Goal: Information Seeking & Learning: Learn about a topic

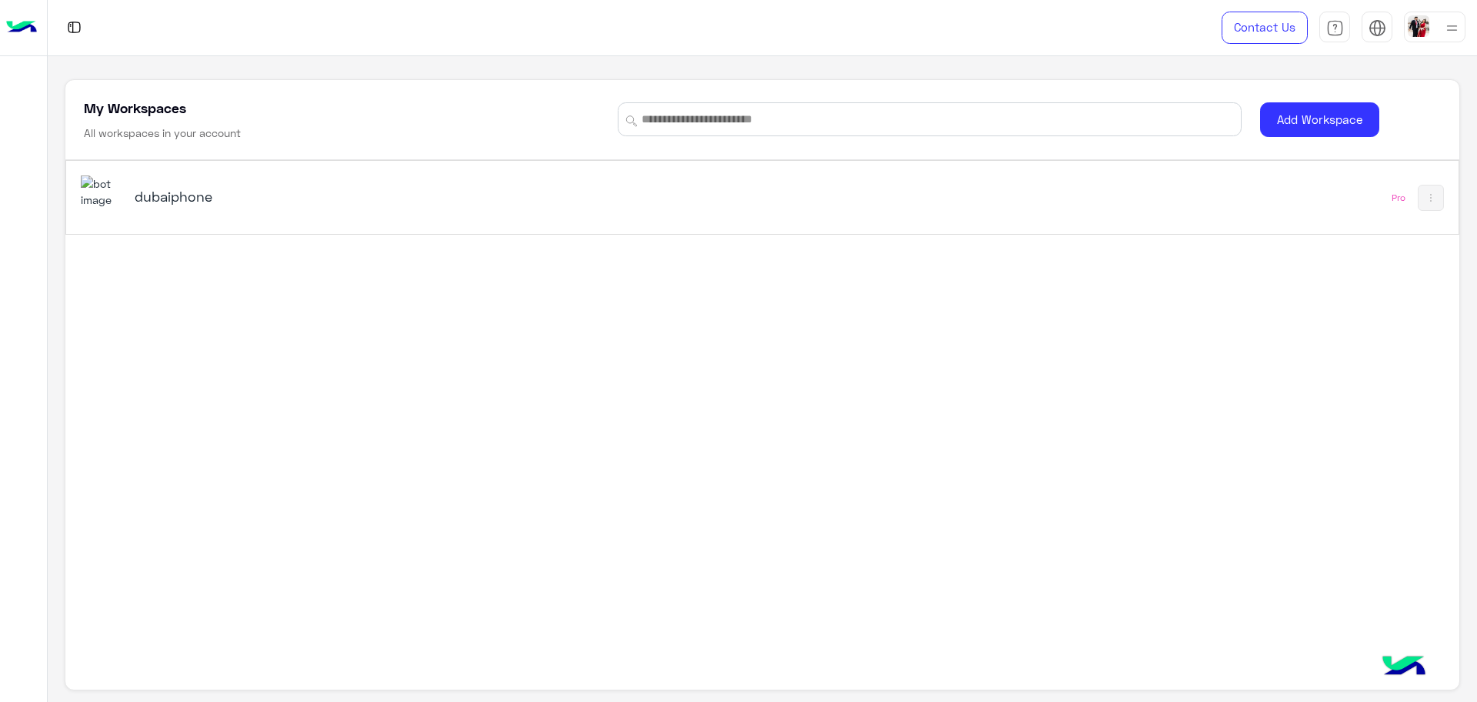
click at [192, 197] on h5 "dubaiphone" at bounding box center [380, 196] width 491 height 18
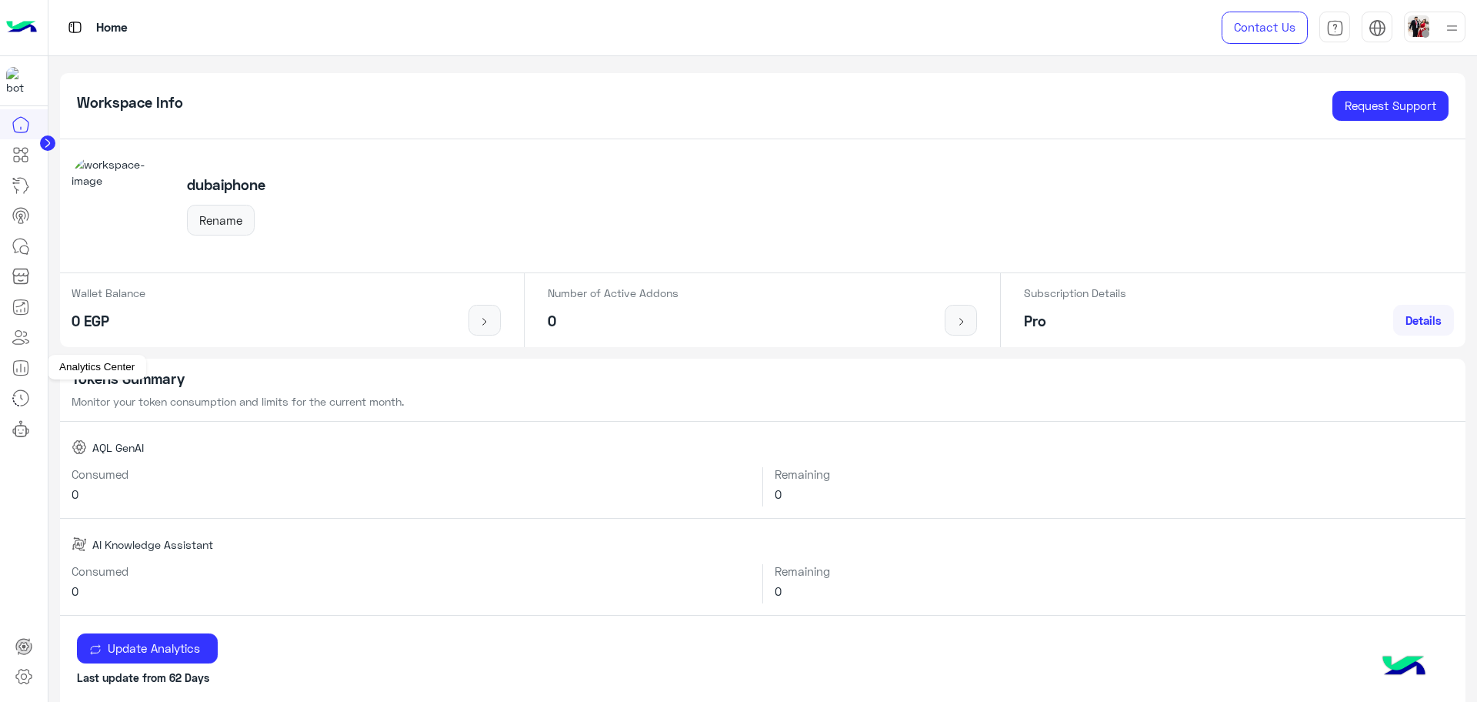
click at [28, 375] on icon at bounding box center [21, 367] width 18 height 18
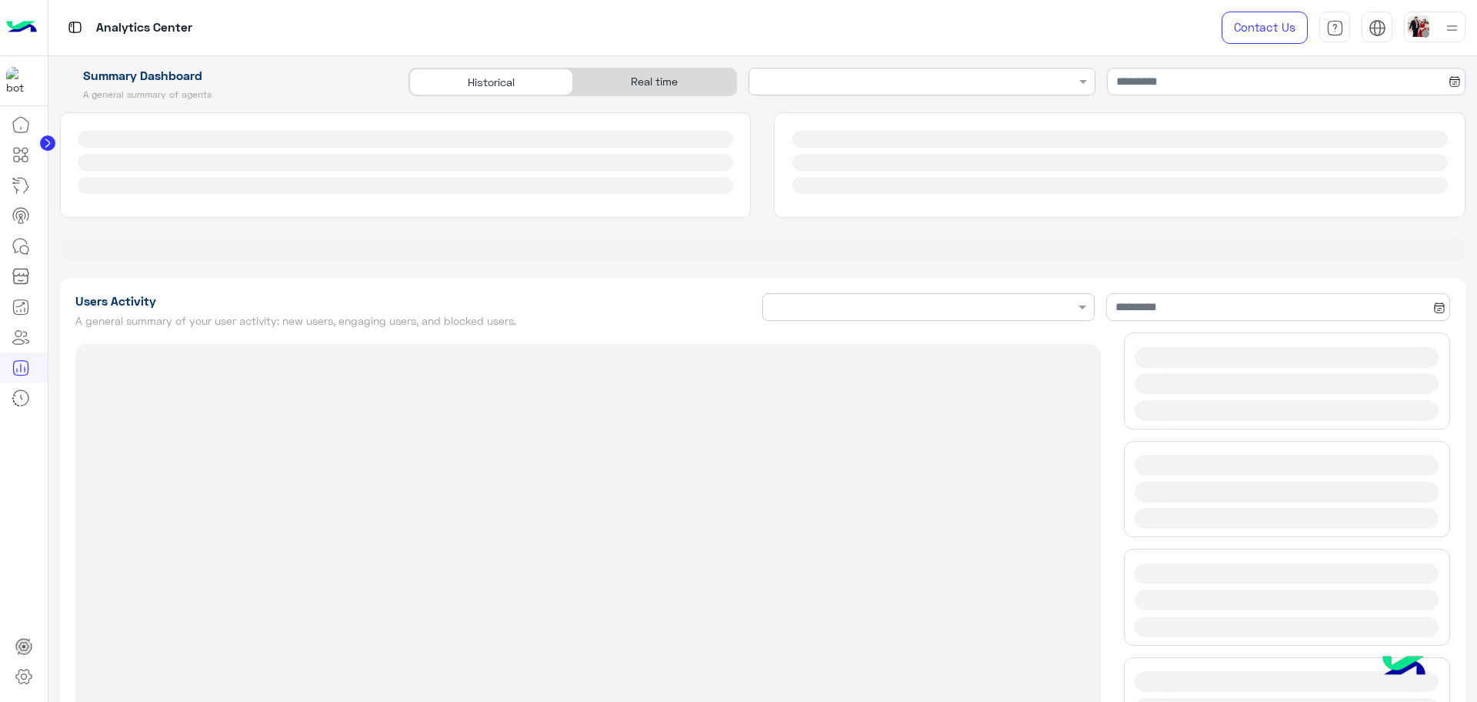
type input "**********"
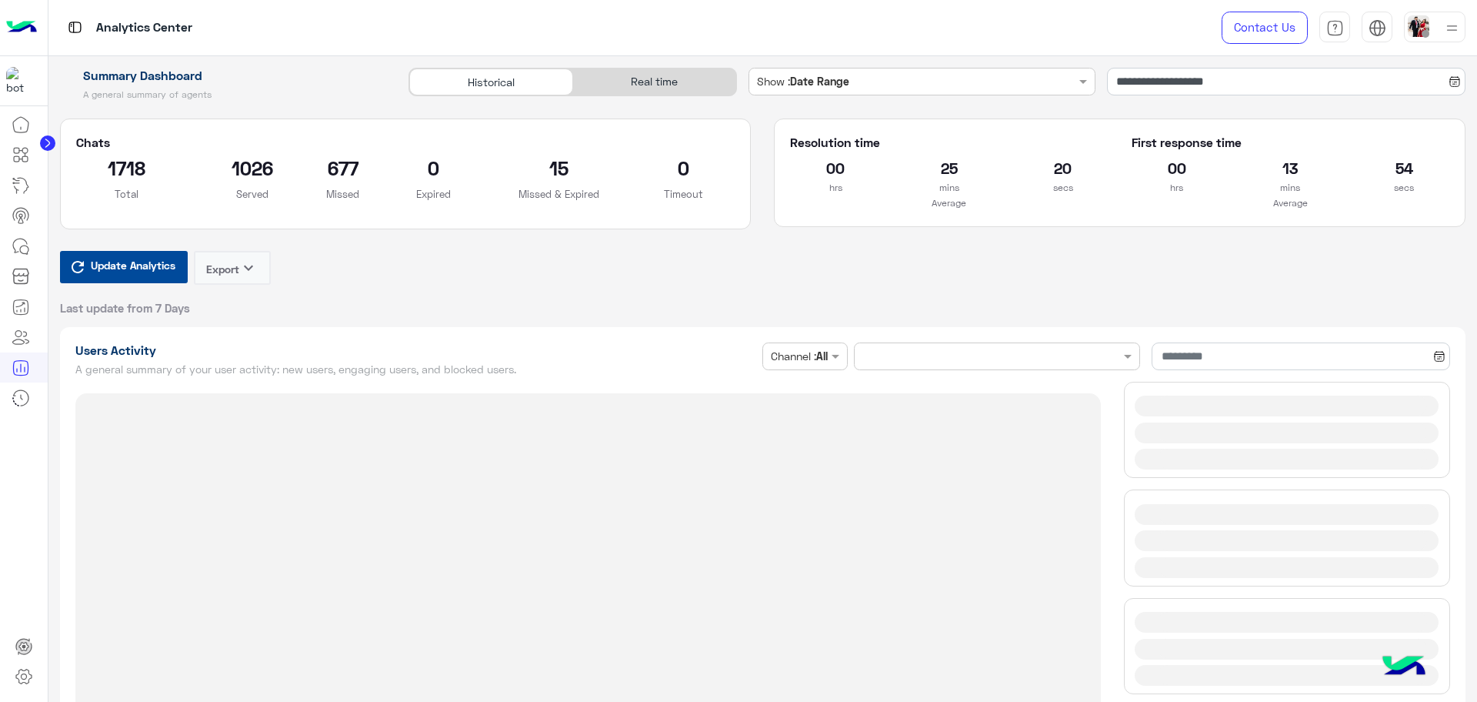
type input "**********"
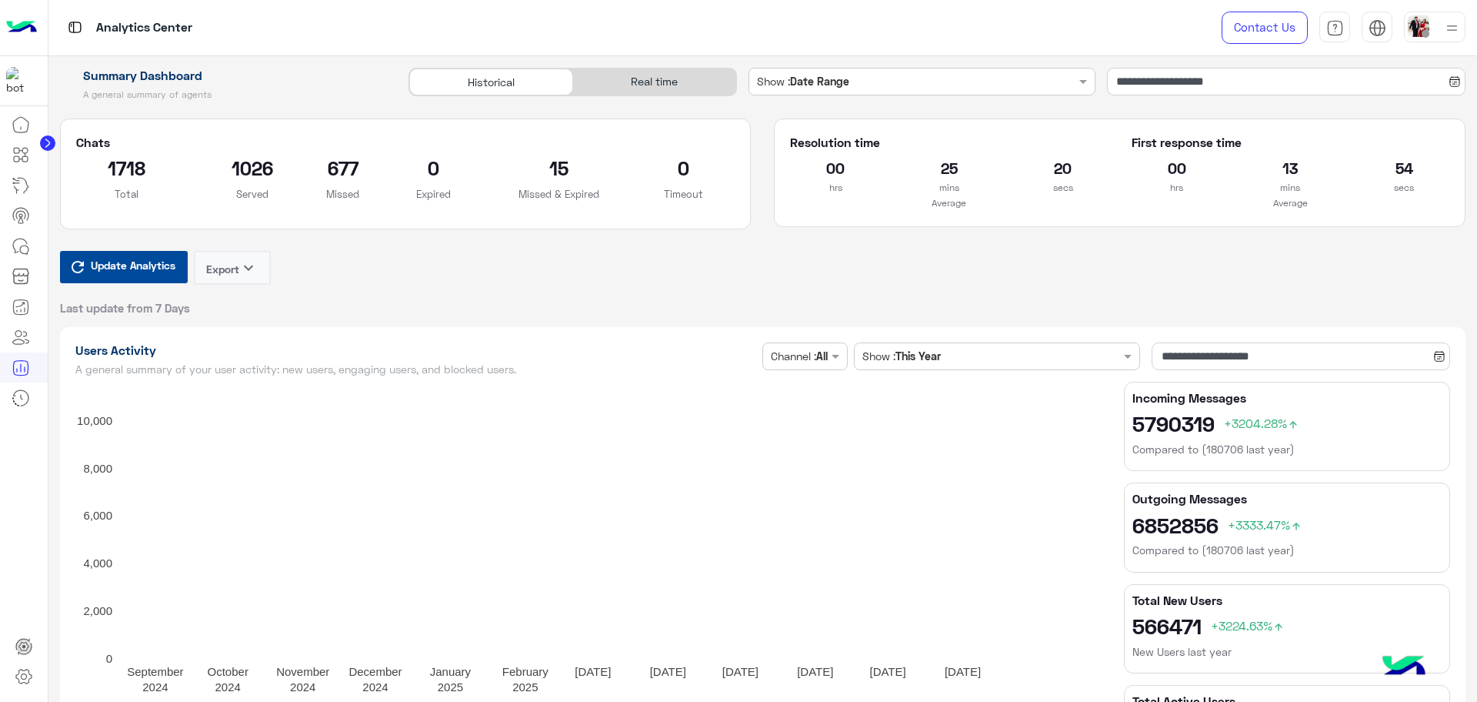
type input "**********"
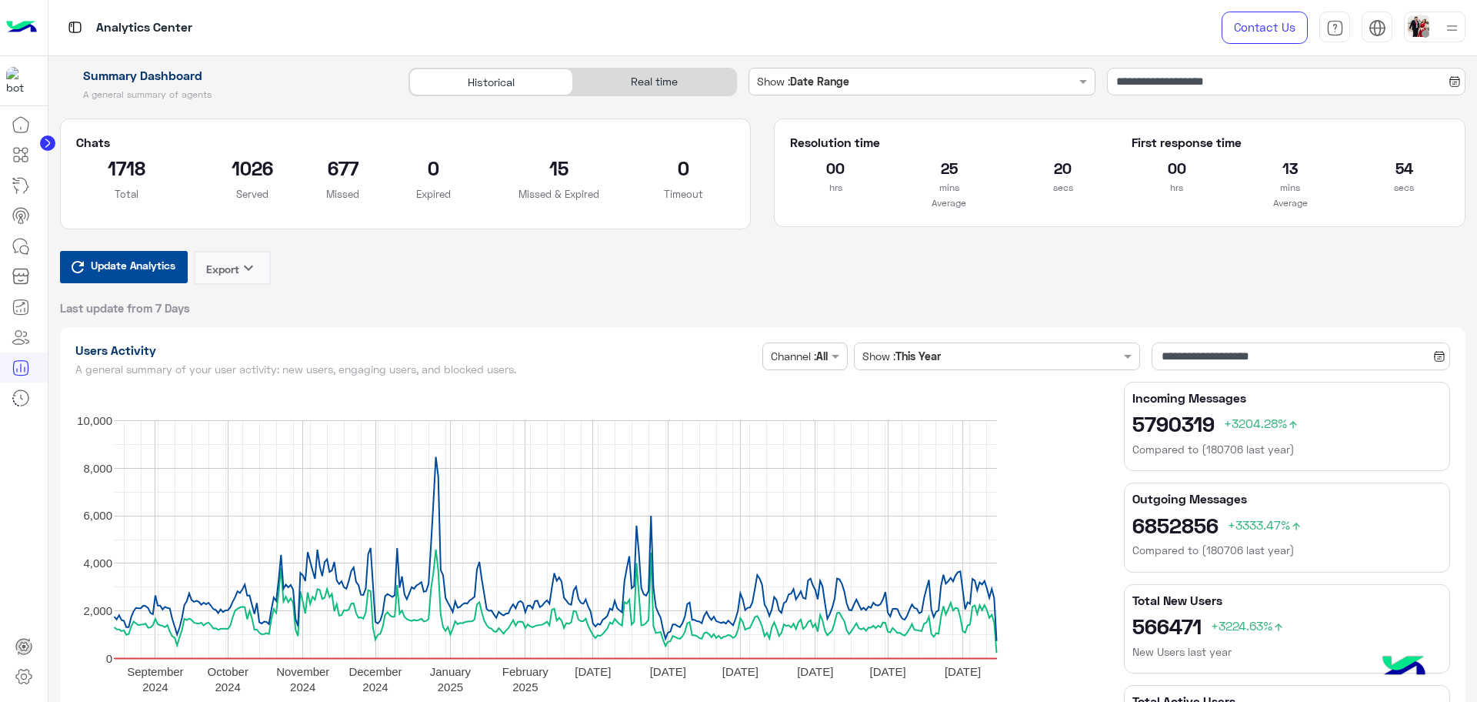
type input "**********"
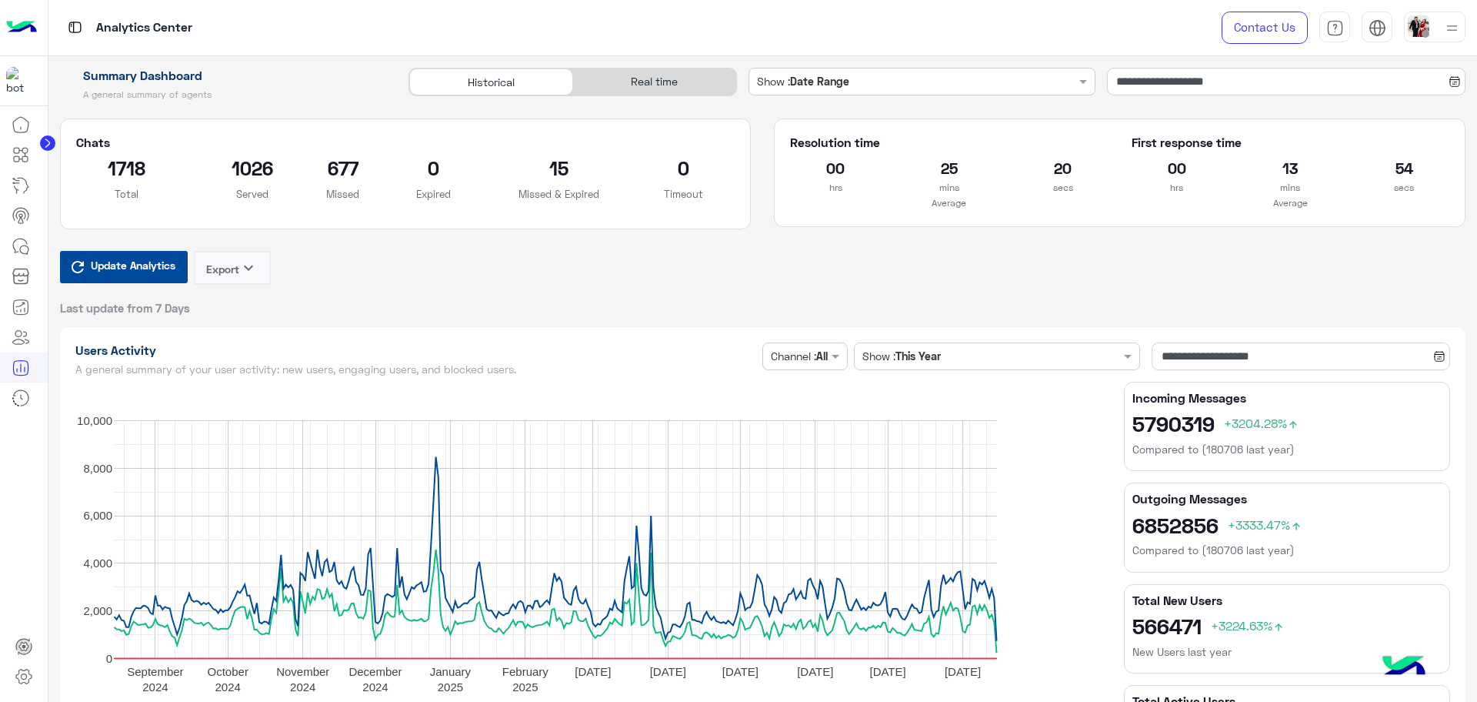
type input "**********"
click at [660, 72] on div "Real time" at bounding box center [654, 81] width 163 height 27
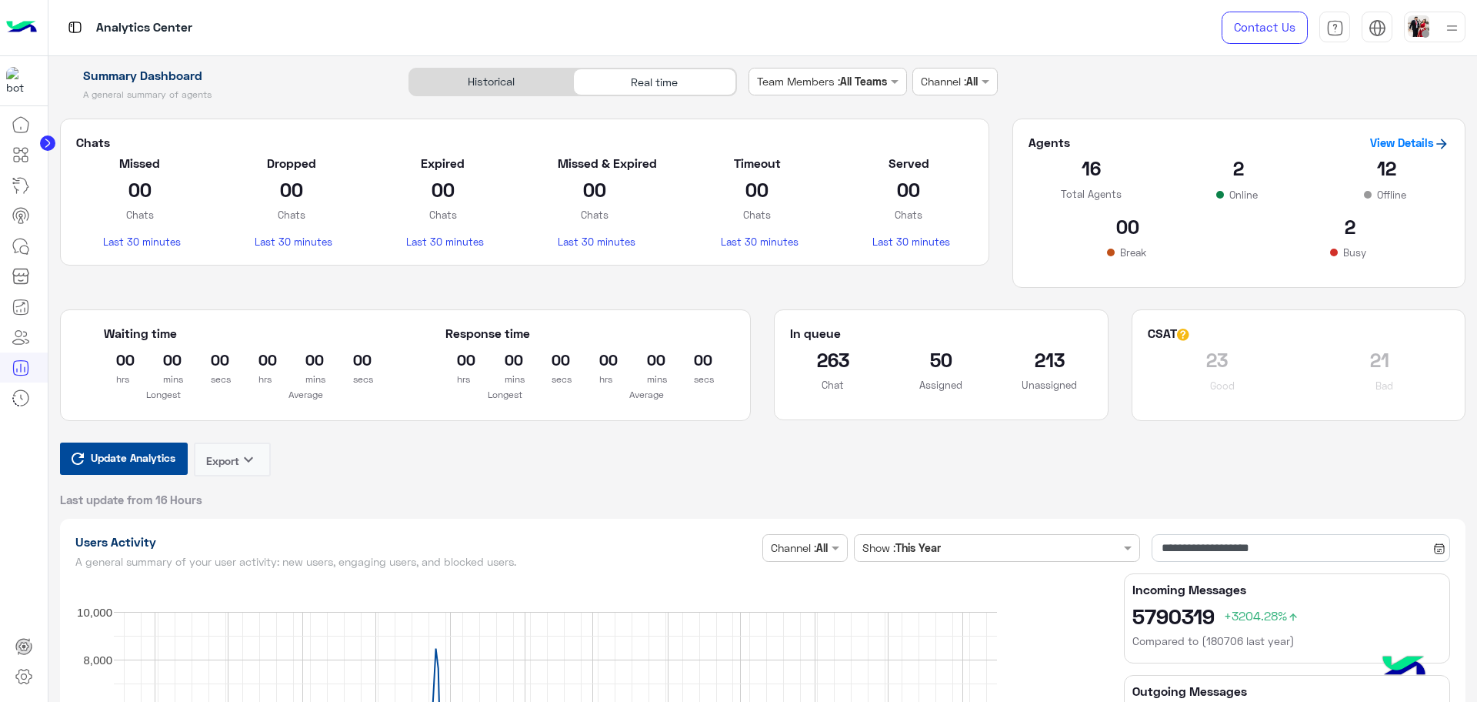
click at [165, 462] on span "Update Analytics" at bounding box center [133, 457] width 92 height 21
click at [405, 273] on div "Chats Missed 3 Chats Last 30 minutes Dropped 00 Chats Last 30 minutes Expired 0…" at bounding box center [524, 214] width 952 height 192
click at [21, 249] on icon at bounding box center [21, 246] width 18 height 18
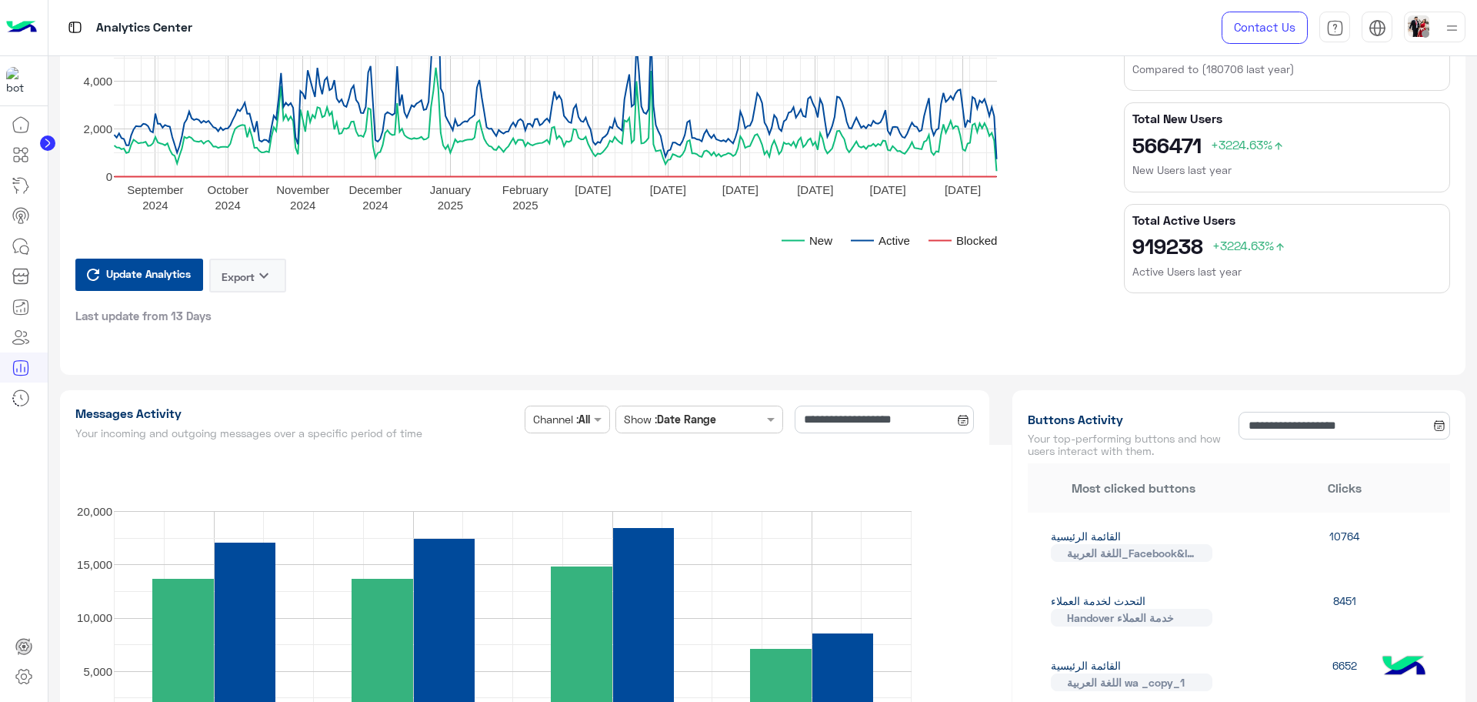
scroll to position [1058, 0]
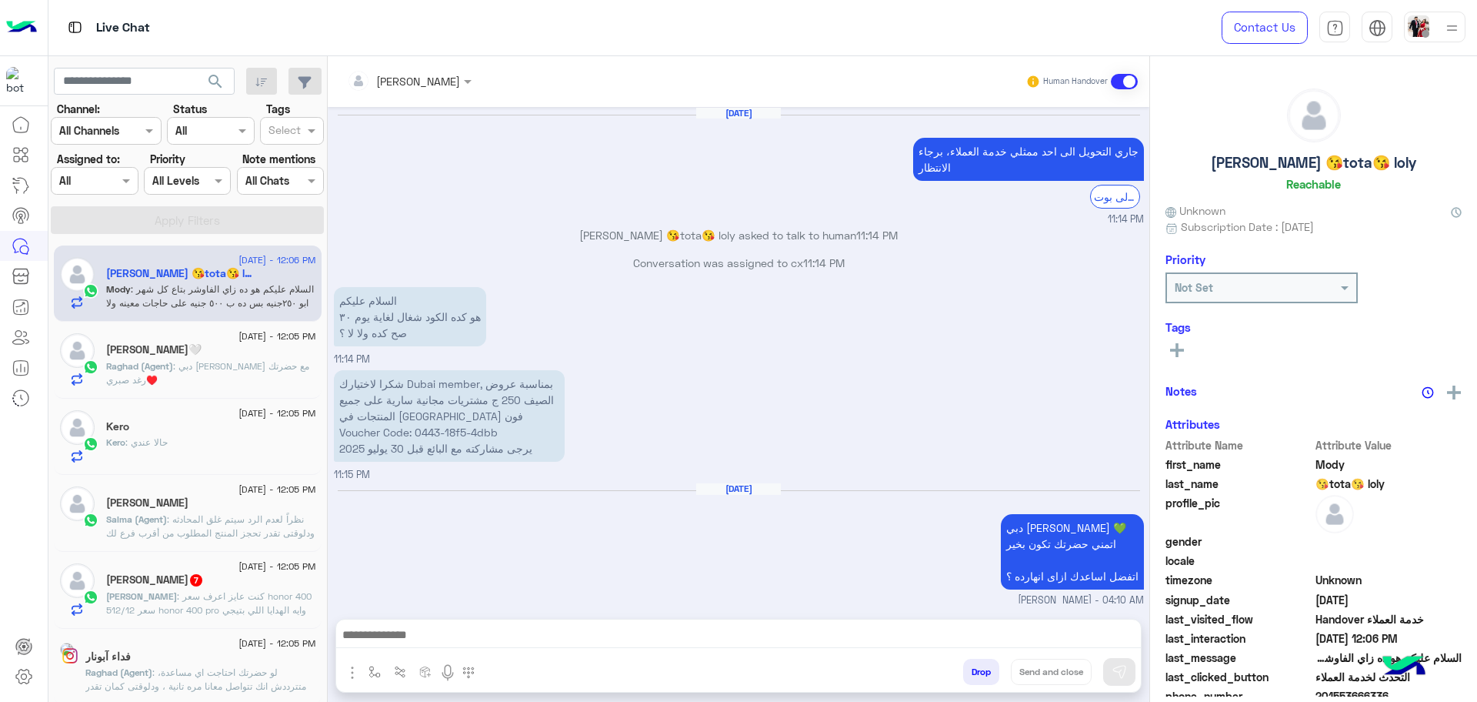
scroll to position [1167, 0]
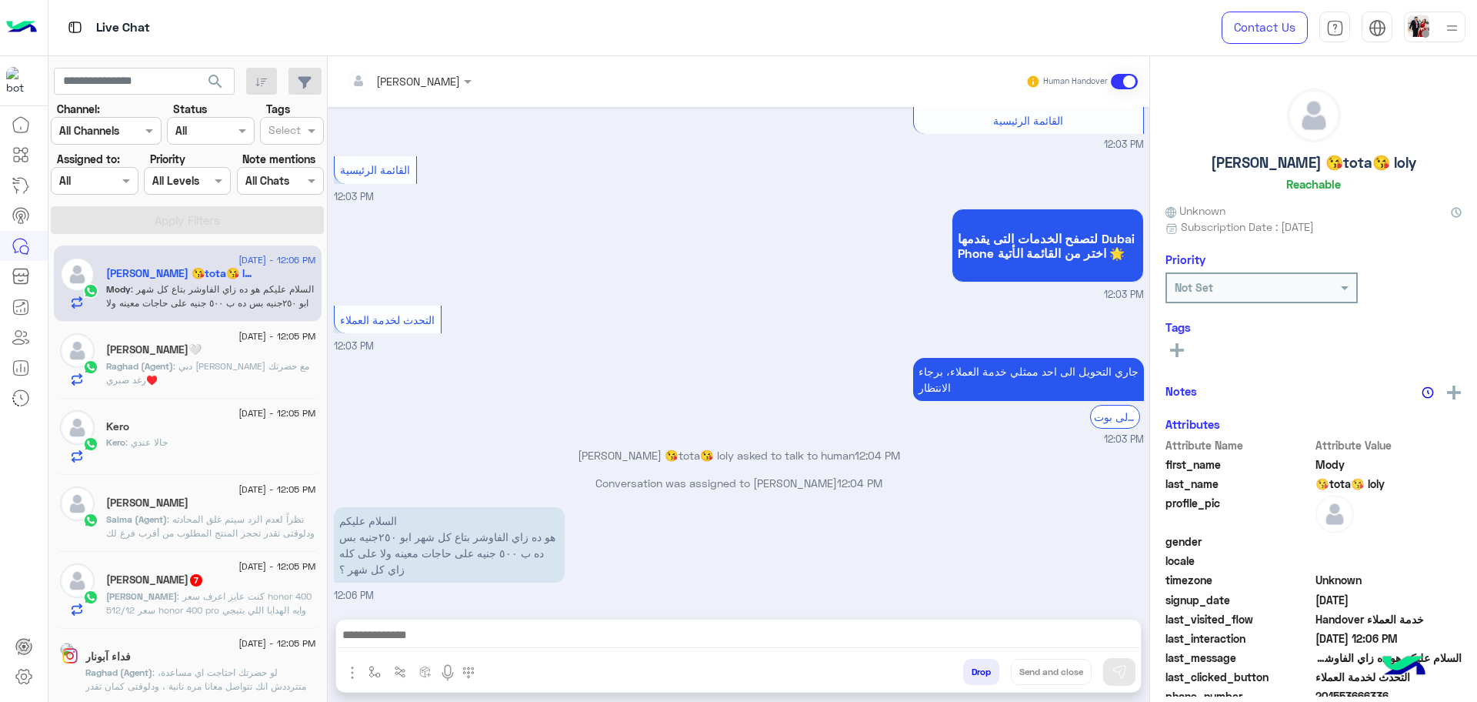
click at [103, 186] on div at bounding box center [94, 181] width 85 height 18
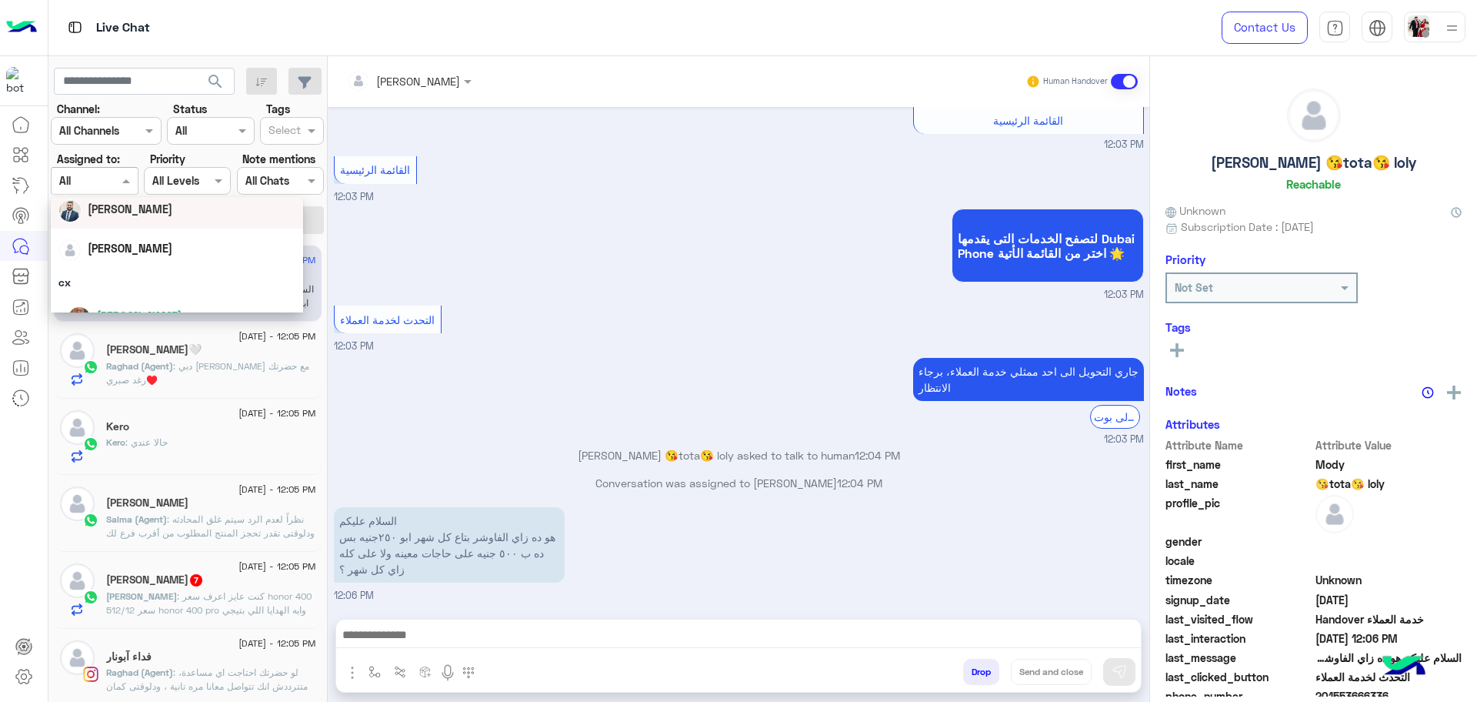
scroll to position [192, 0]
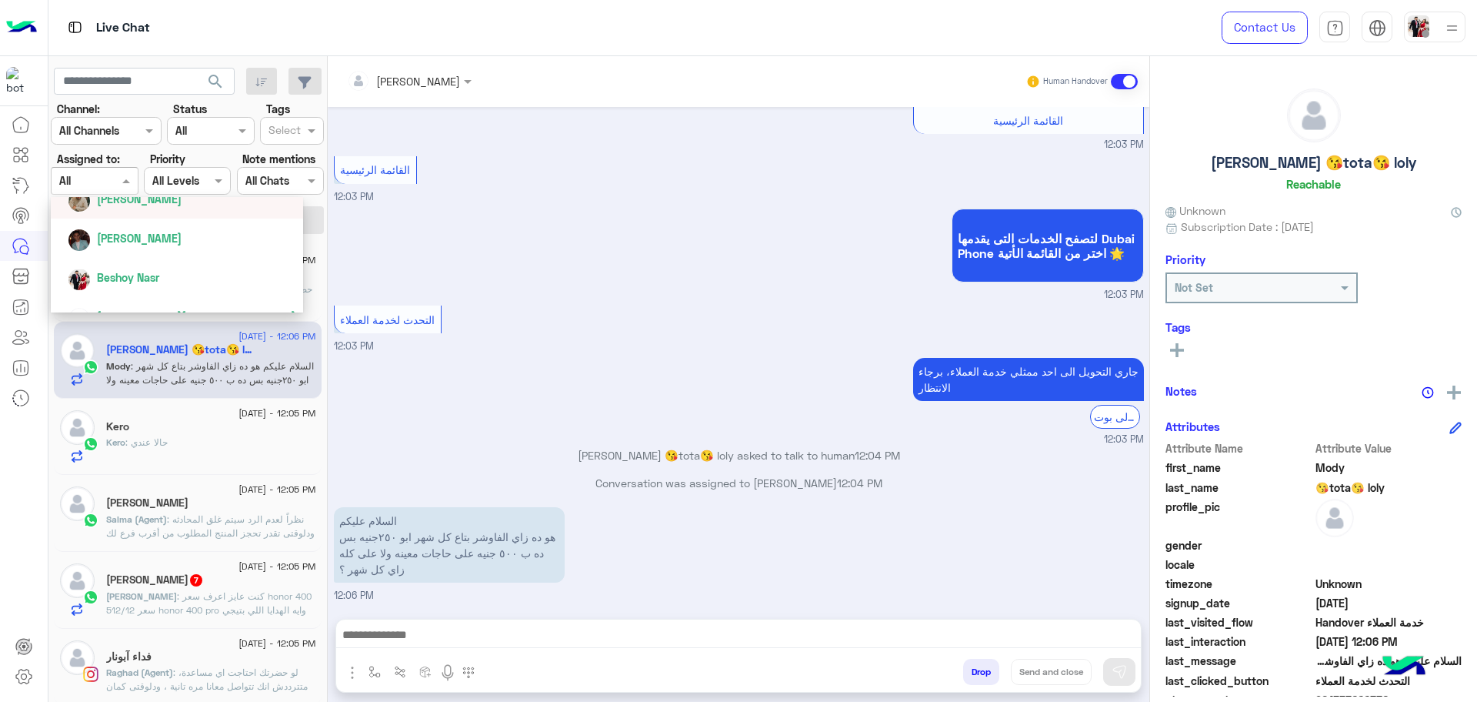
click at [155, 218] on div "[PERSON_NAME]" at bounding box center [177, 198] width 252 height 39
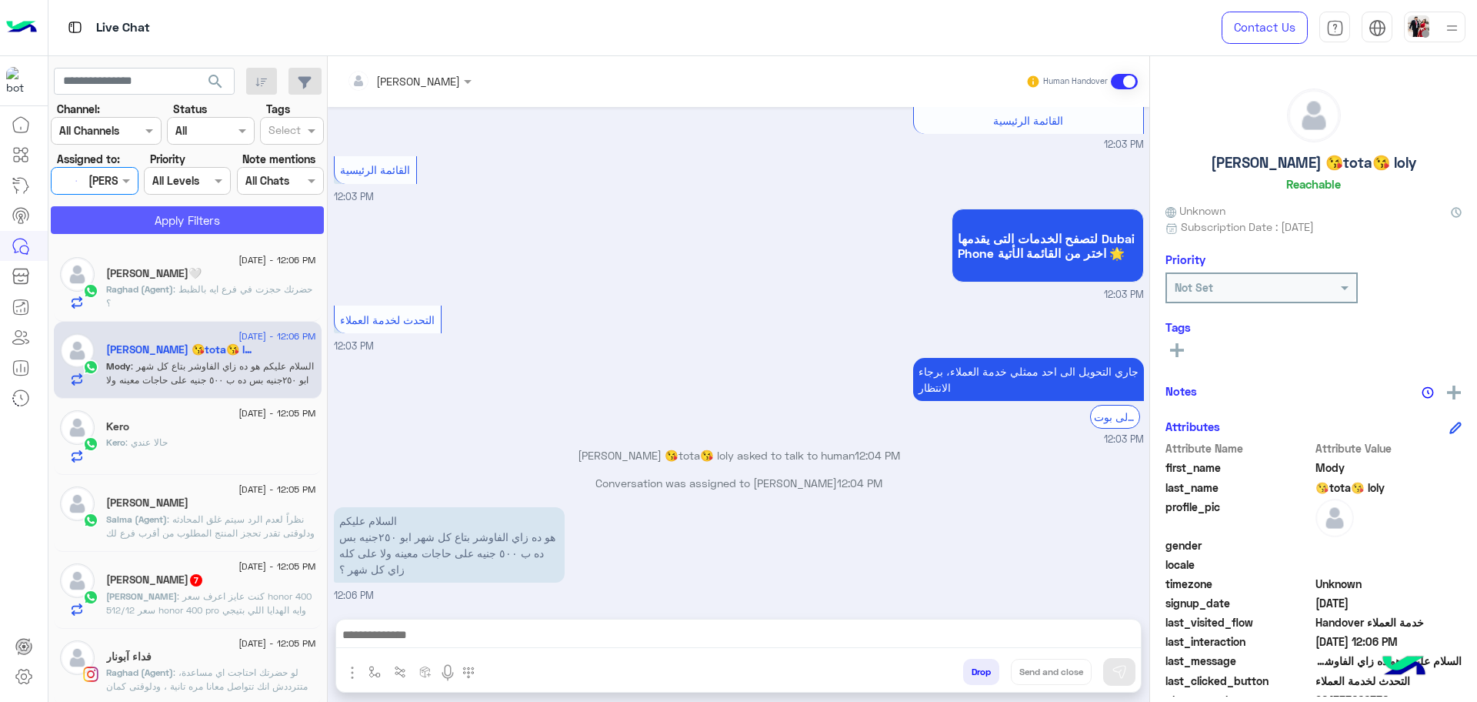
click at [191, 219] on button "Apply Filters" at bounding box center [187, 220] width 273 height 28
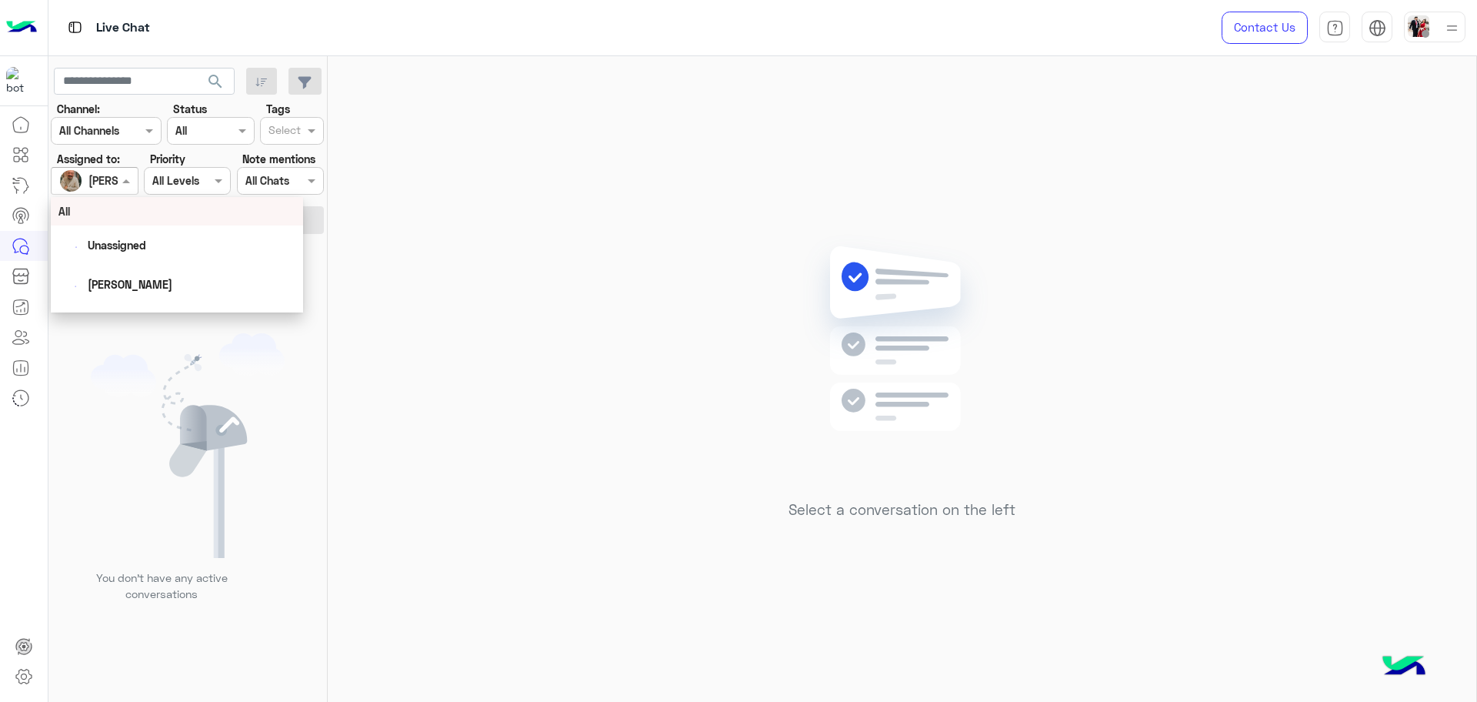
click at [98, 187] on div at bounding box center [94, 181] width 85 height 18
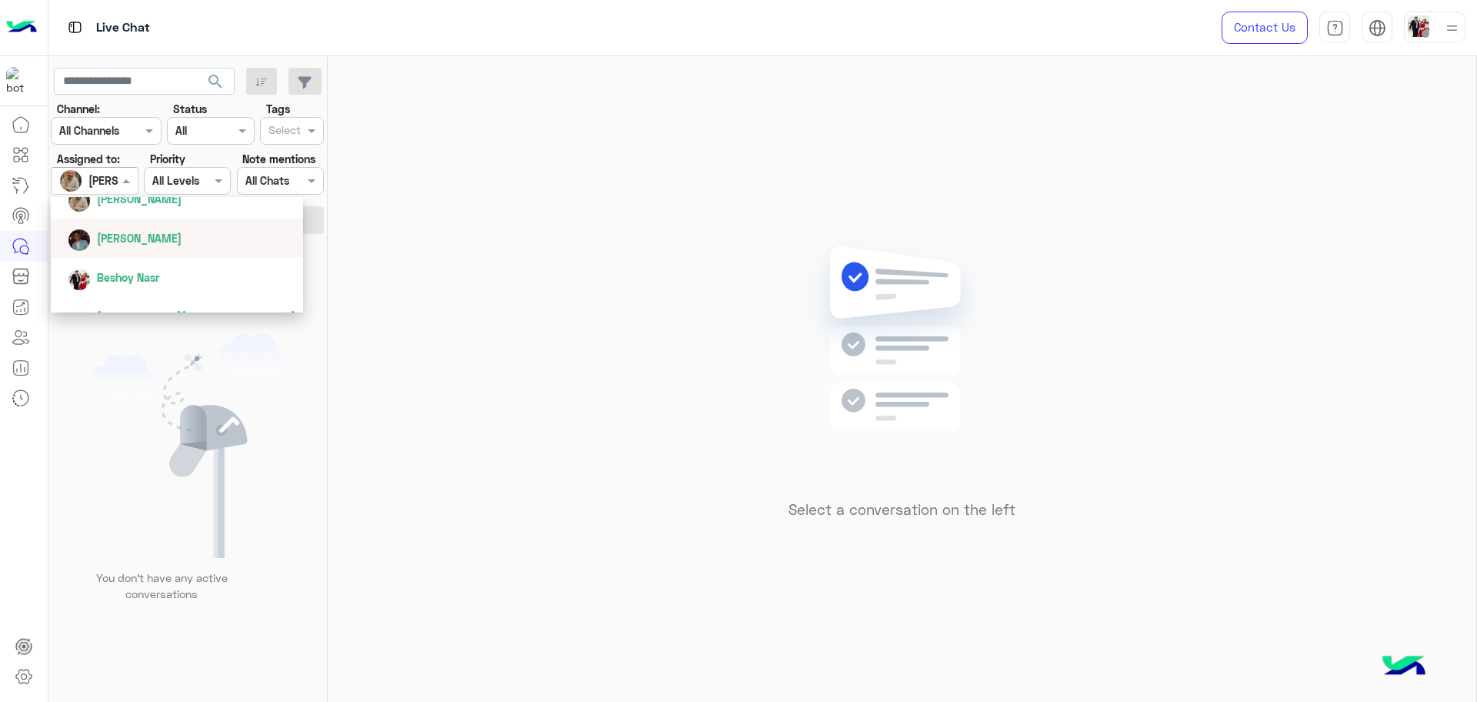
click at [150, 247] on div "[PERSON_NAME]" at bounding box center [182, 238] width 228 height 27
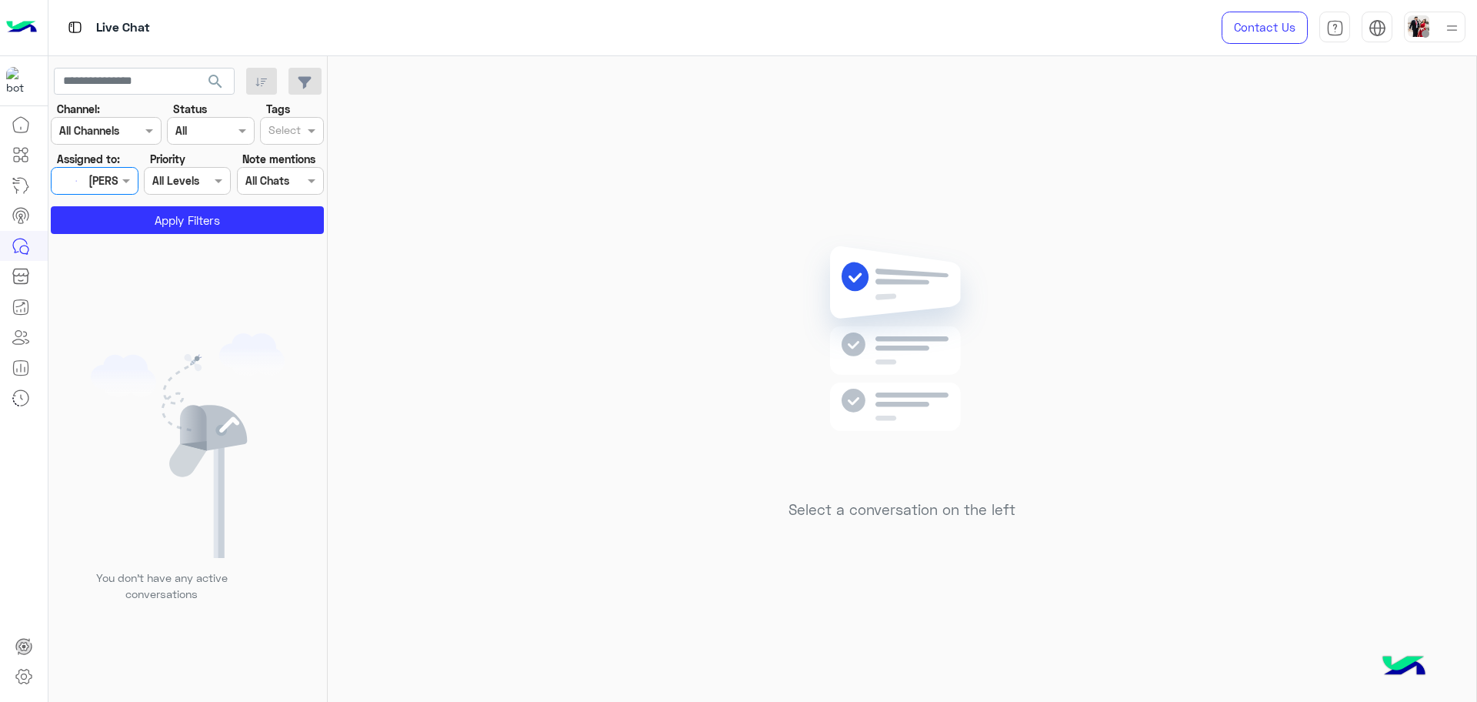
click at [172, 235] on app-inbox-users-filters "search Channel: Channel All Channels Status Channel All Tags Select Assigned to…" at bounding box center [187, 148] width 279 height 184
click at [172, 229] on button "Apply Filters" at bounding box center [187, 220] width 273 height 28
click at [117, 188] on div "[PERSON_NAME]" at bounding box center [130, 180] width 85 height 16
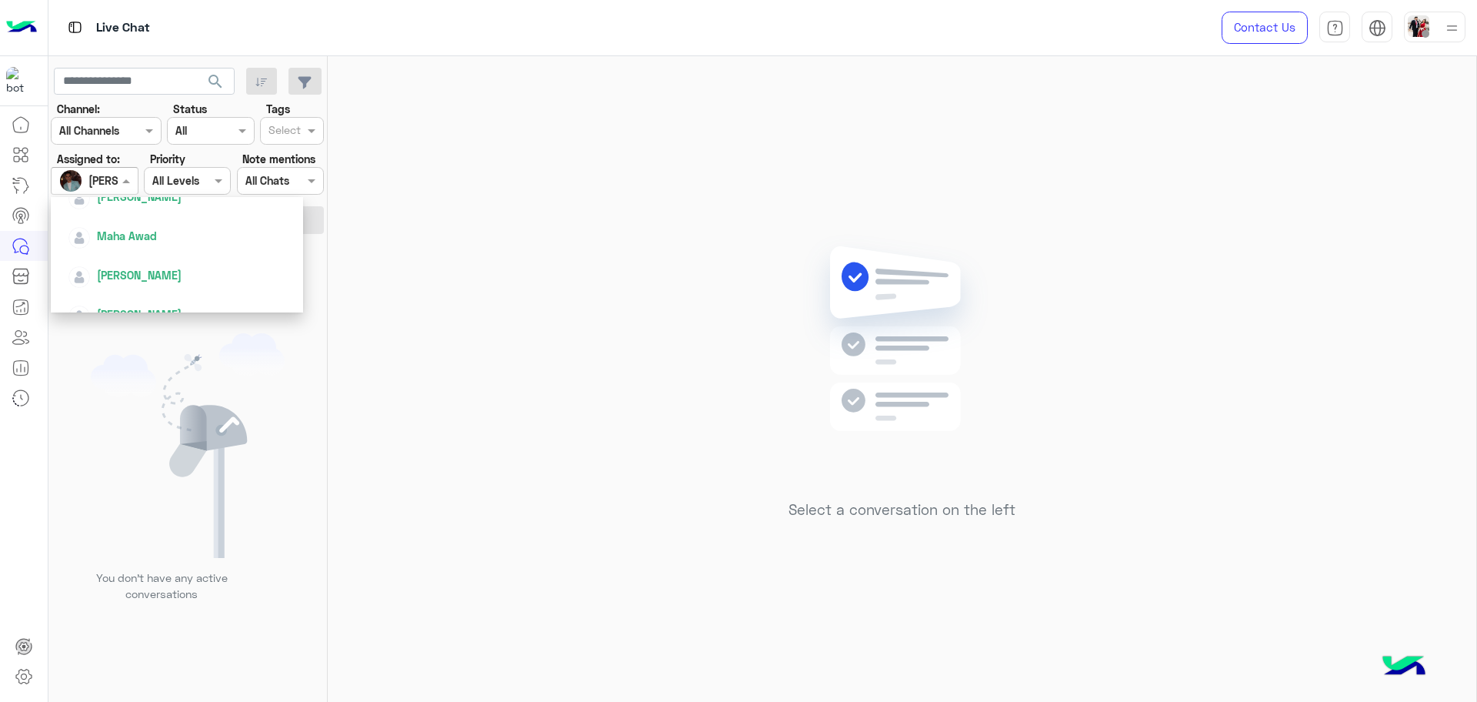
scroll to position [637, 0]
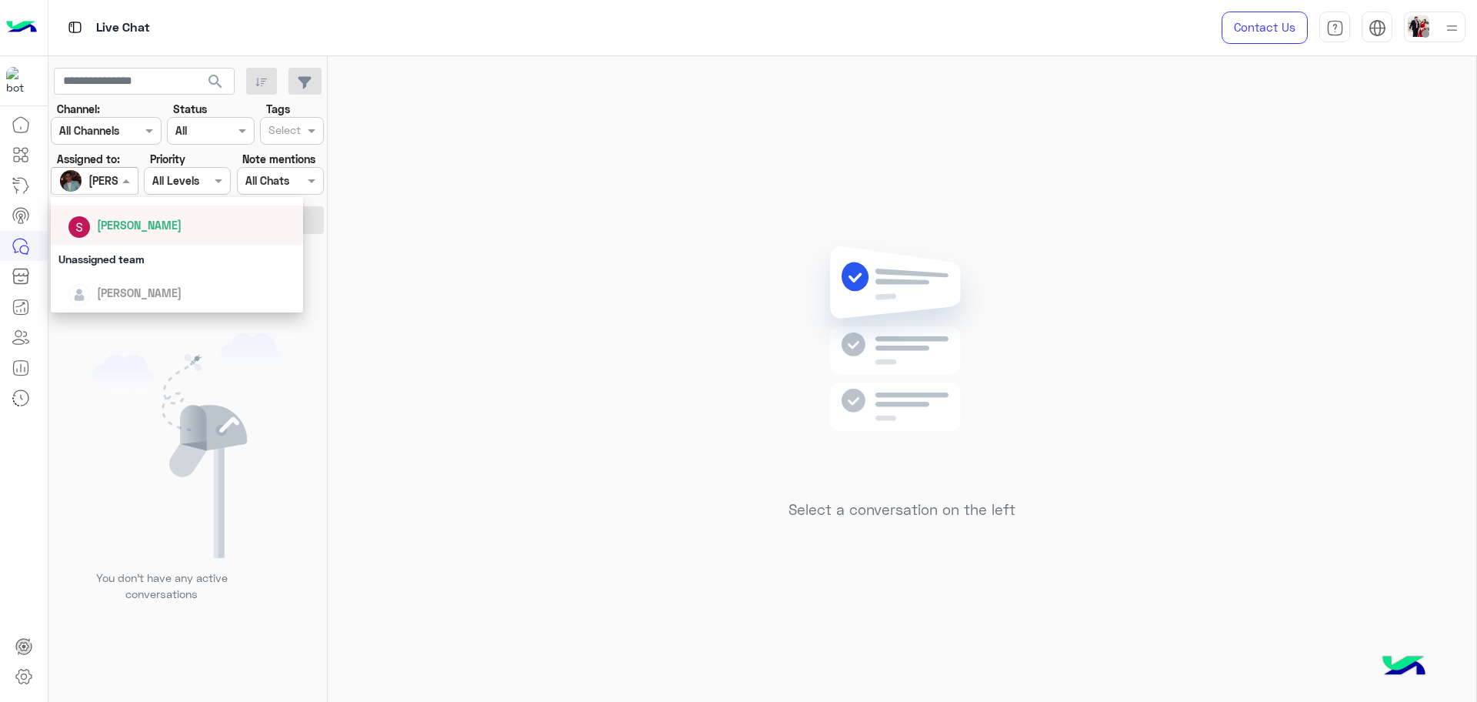
click at [150, 234] on div "[PERSON_NAME]" at bounding box center [182, 225] width 228 height 27
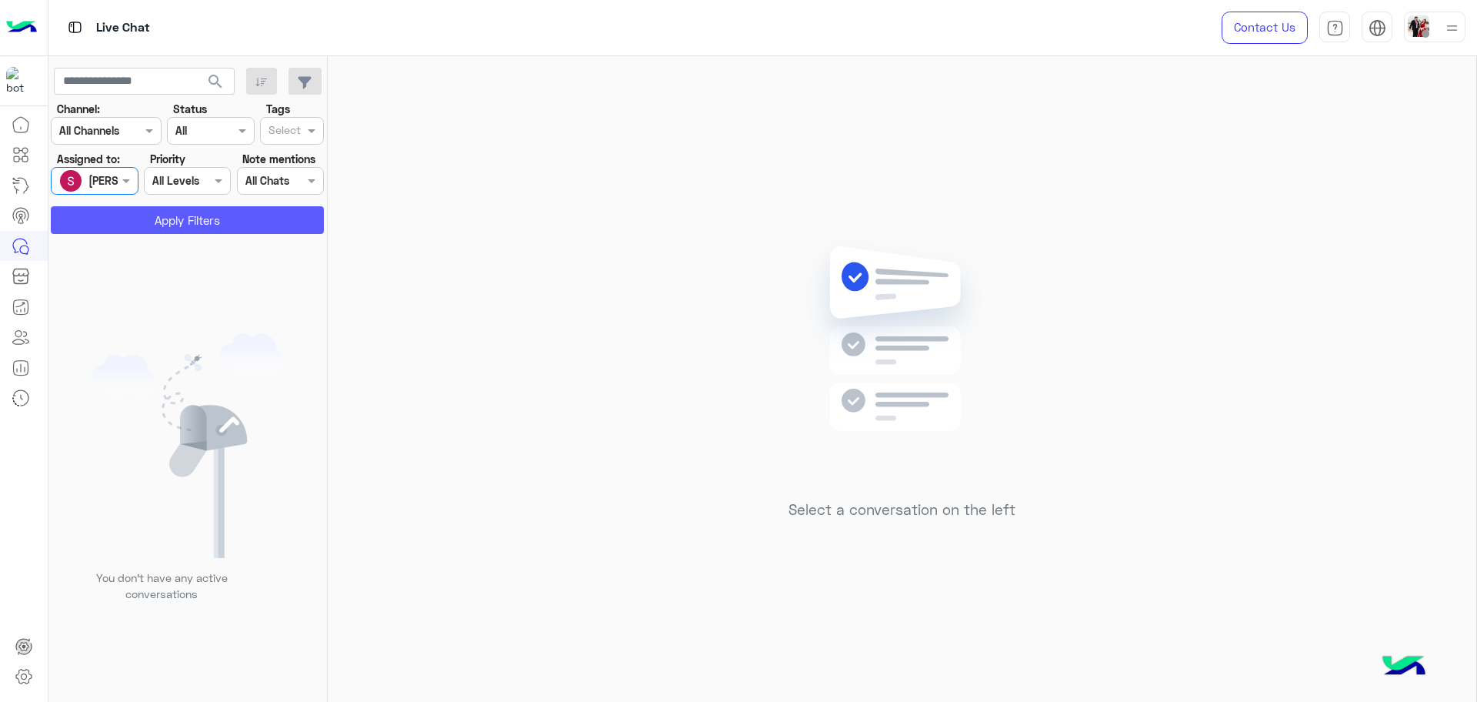
click at [192, 212] on button "Apply Filters" at bounding box center [187, 220] width 273 height 28
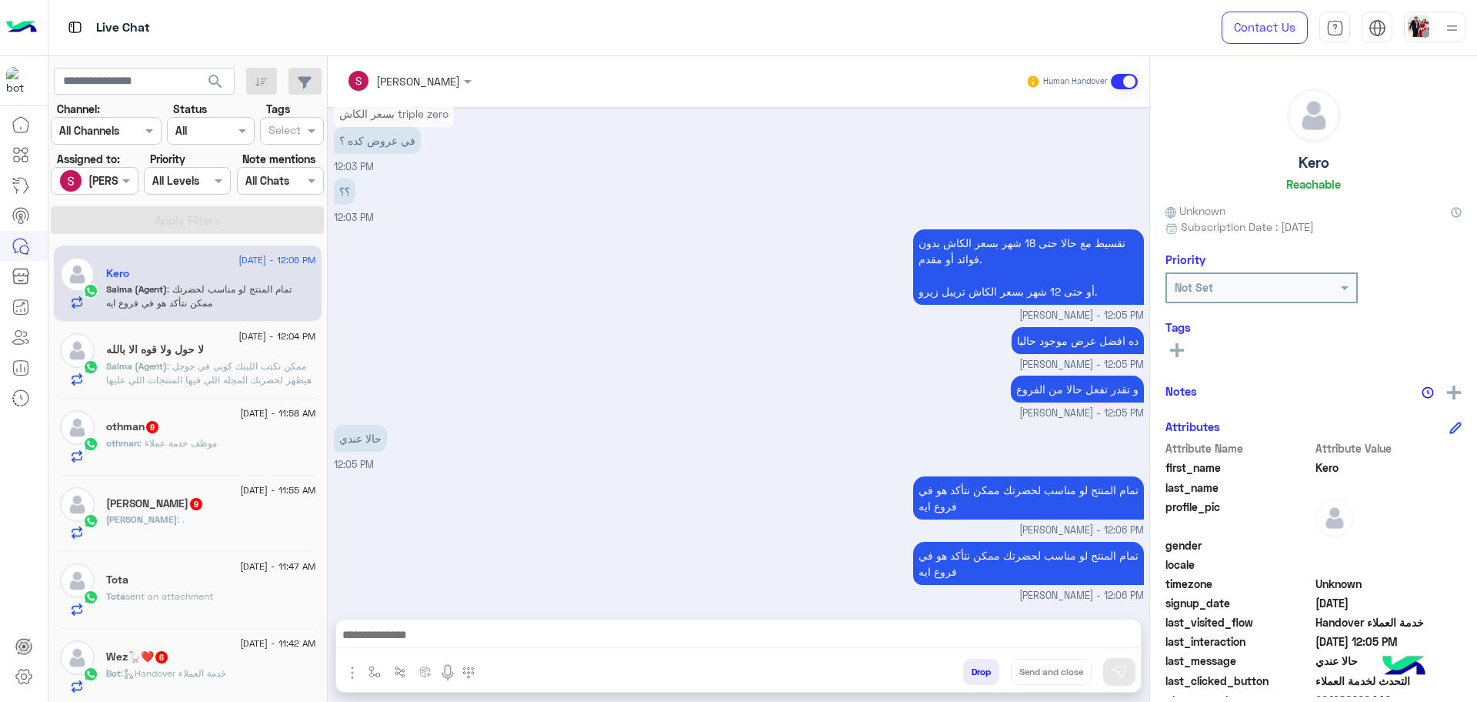
click at [214, 355] on div "لا حول ولا قوه الا بالله" at bounding box center [211, 351] width 210 height 16
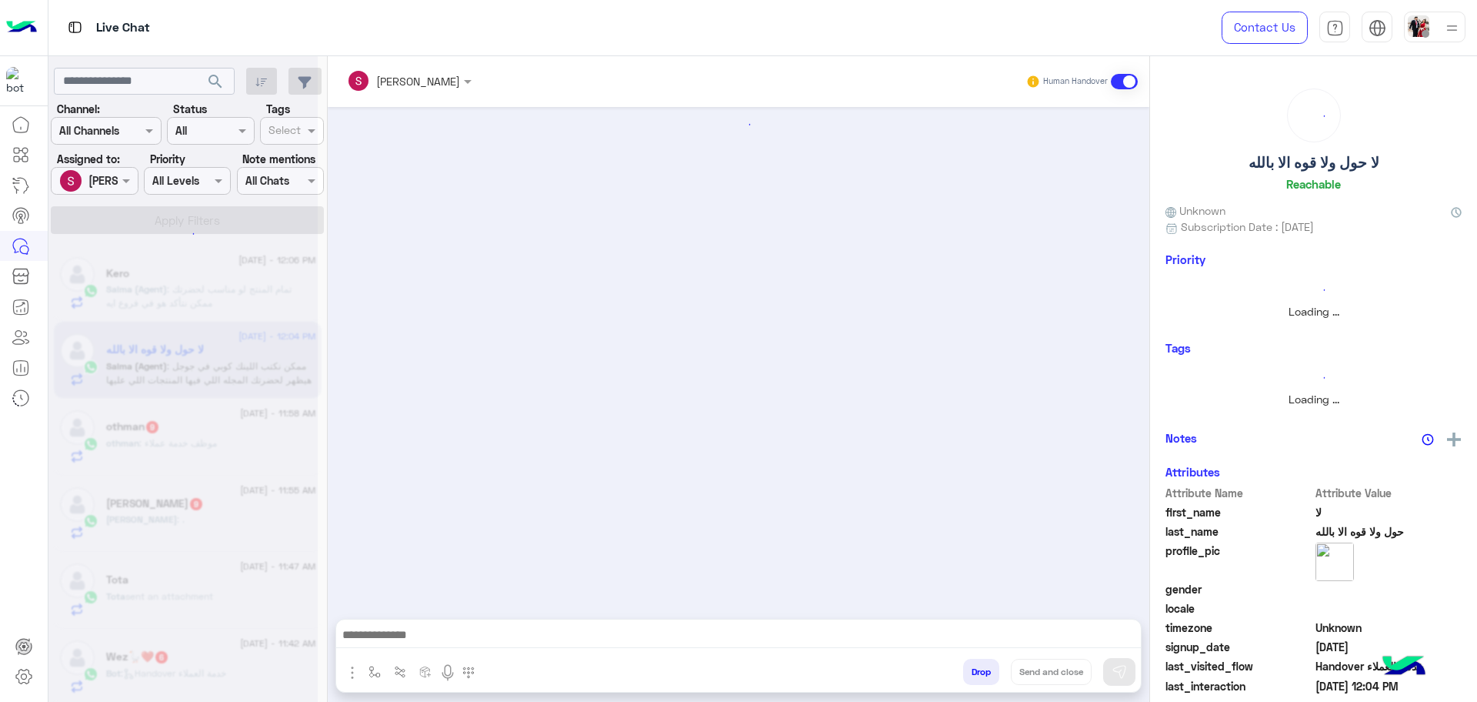
scroll to position [1108, 0]
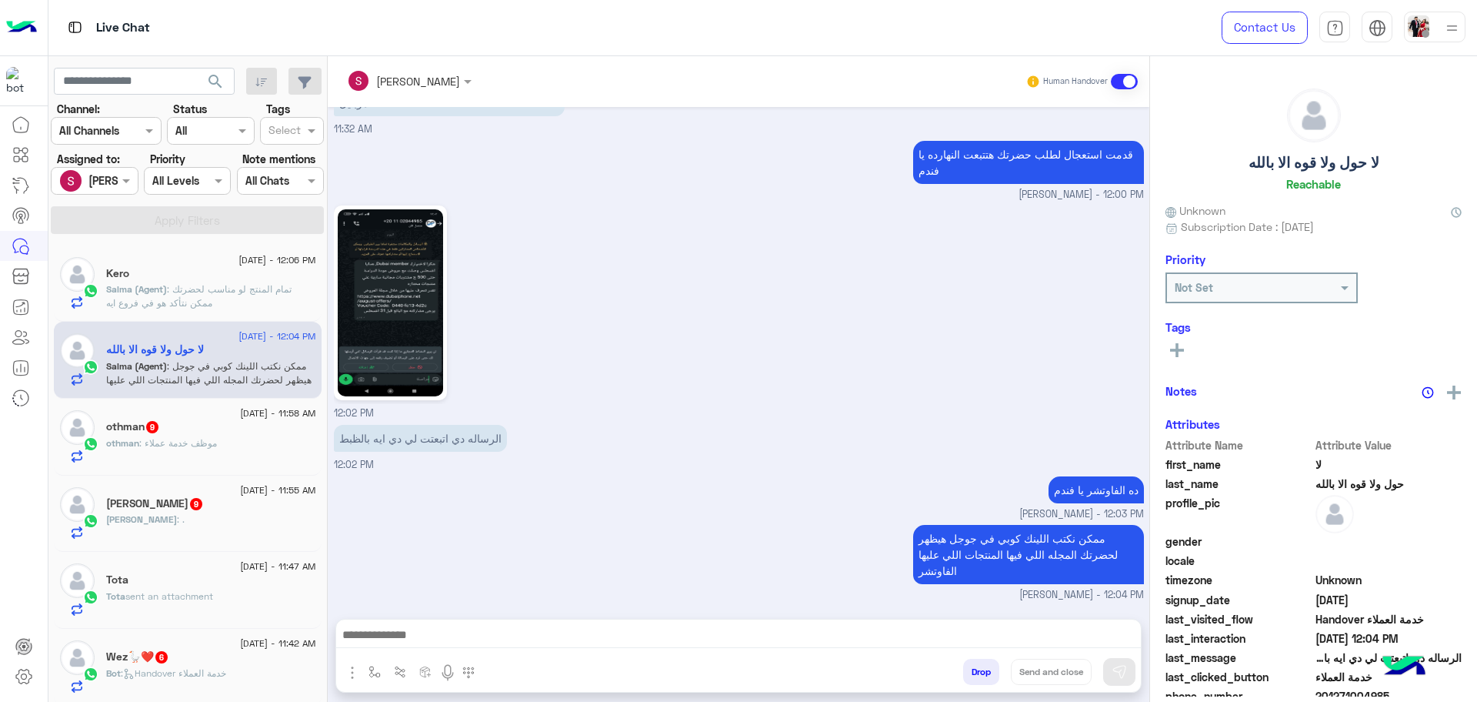
click at [233, 314] on div "[DATE] - 12:06 PM [PERSON_NAME] (Agent) : تمام المنتج لو مناسب لحضرتك ممكن نتأك…" at bounding box center [188, 283] width 268 height 77
click at [241, 299] on p "Salma (Agent) : تمام المنتج لو مناسب لحضرتك ممكن نتأكد هو في فروع ايه" at bounding box center [211, 296] width 210 height 28
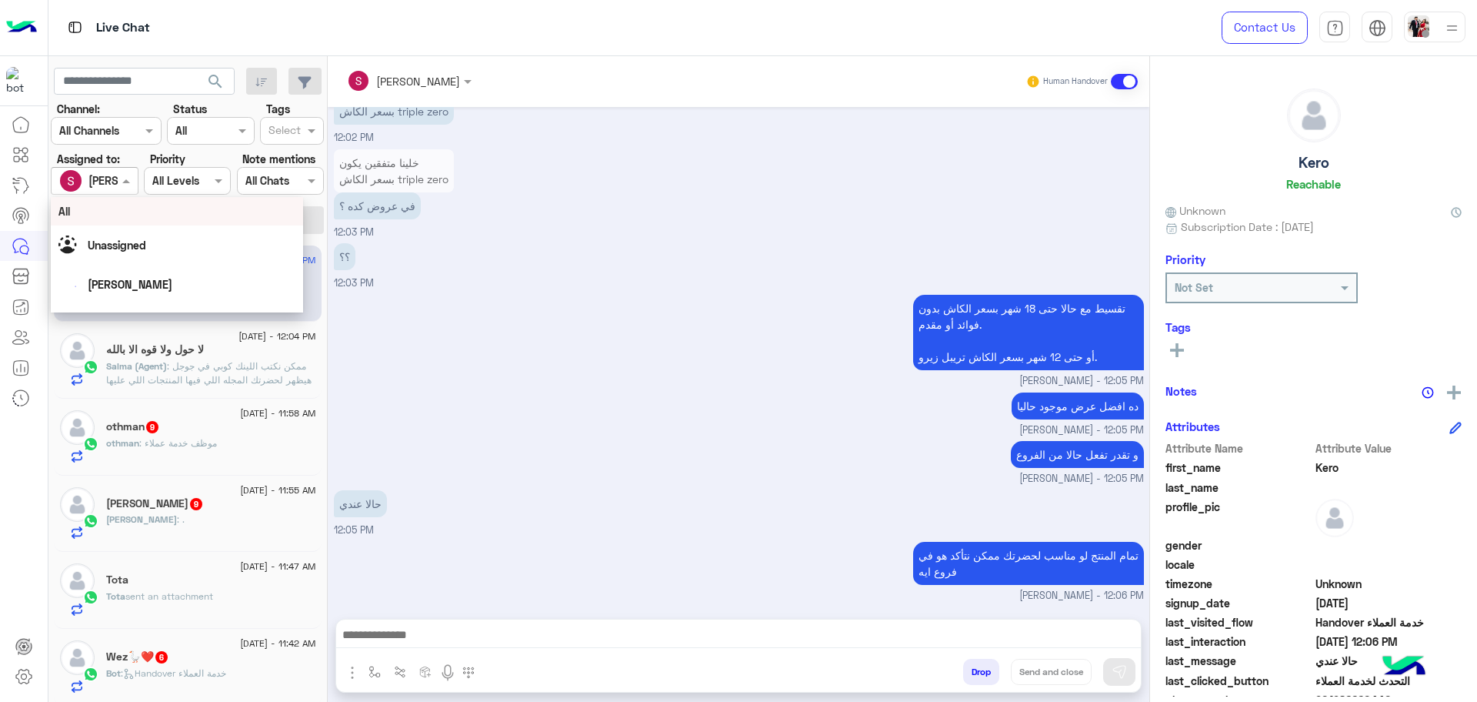
click at [125, 184] on span at bounding box center [127, 180] width 19 height 16
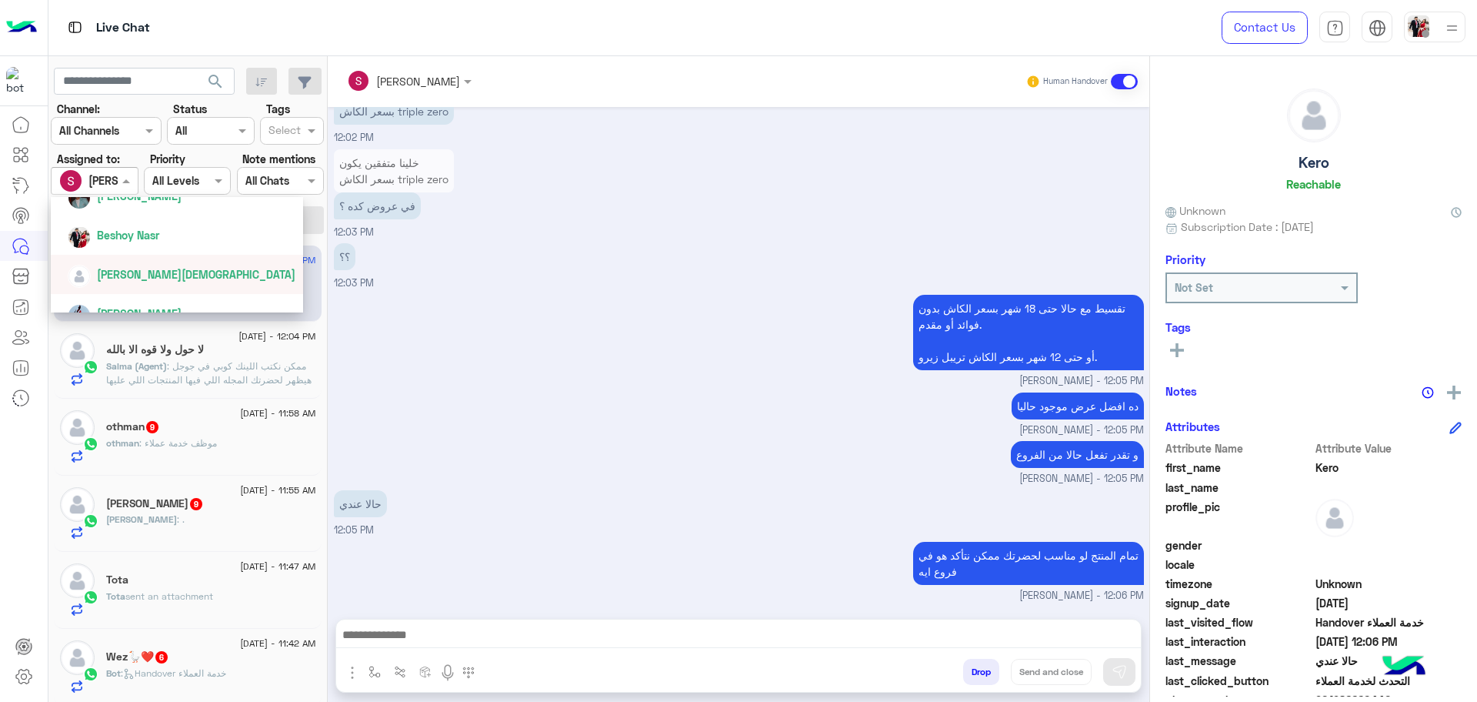
scroll to position [192, 0]
drag, startPoint x: 160, startPoint y: 274, endPoint x: 219, endPoint y: 220, distance: 80.1
click at [161, 274] on div "Beshoy Nasr" at bounding box center [182, 277] width 228 height 27
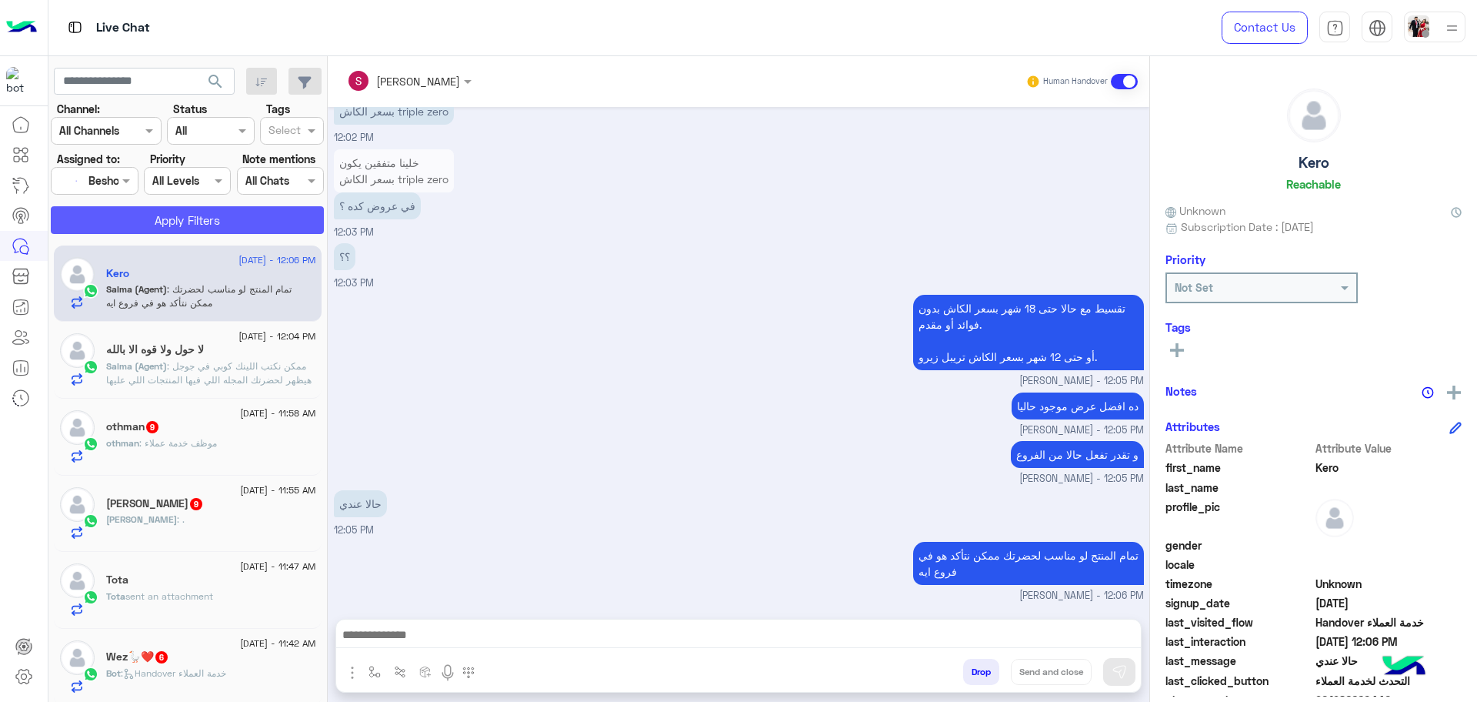
click at [219, 220] on button "Apply Filters" at bounding box center [187, 220] width 273 height 28
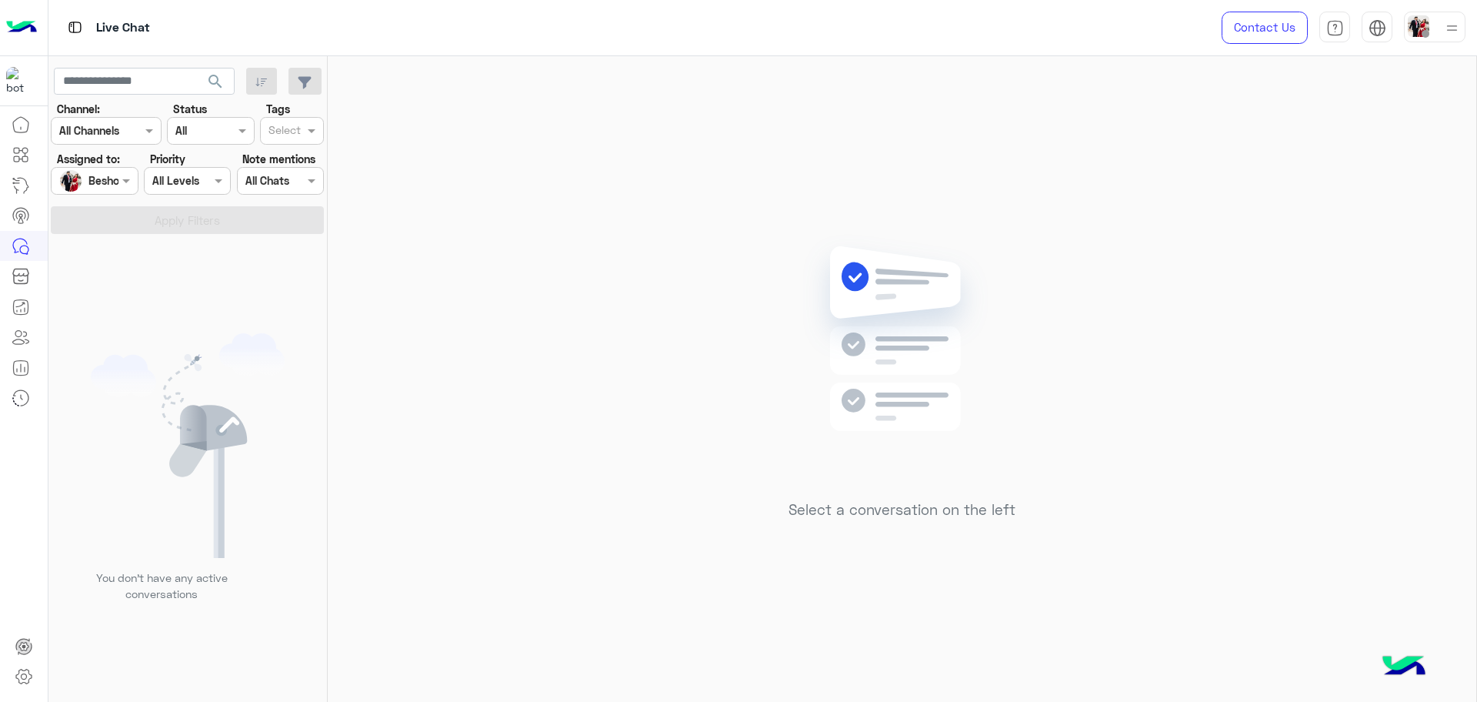
click at [120, 189] on div "Assigned on [PERSON_NAME]" at bounding box center [94, 181] width 87 height 28
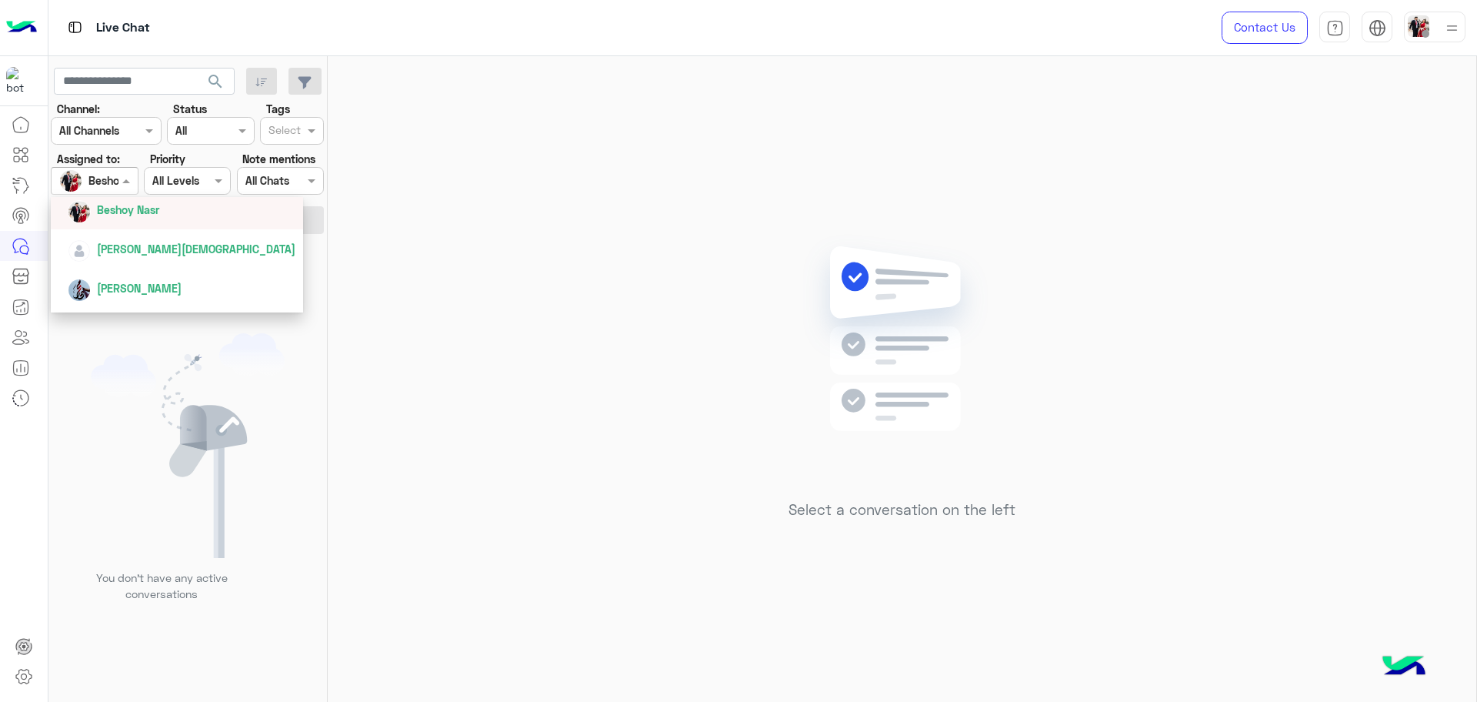
scroll to position [288, 0]
click at [153, 228] on div "[PERSON_NAME][DEMOGRAPHIC_DATA]" at bounding box center [196, 220] width 198 height 16
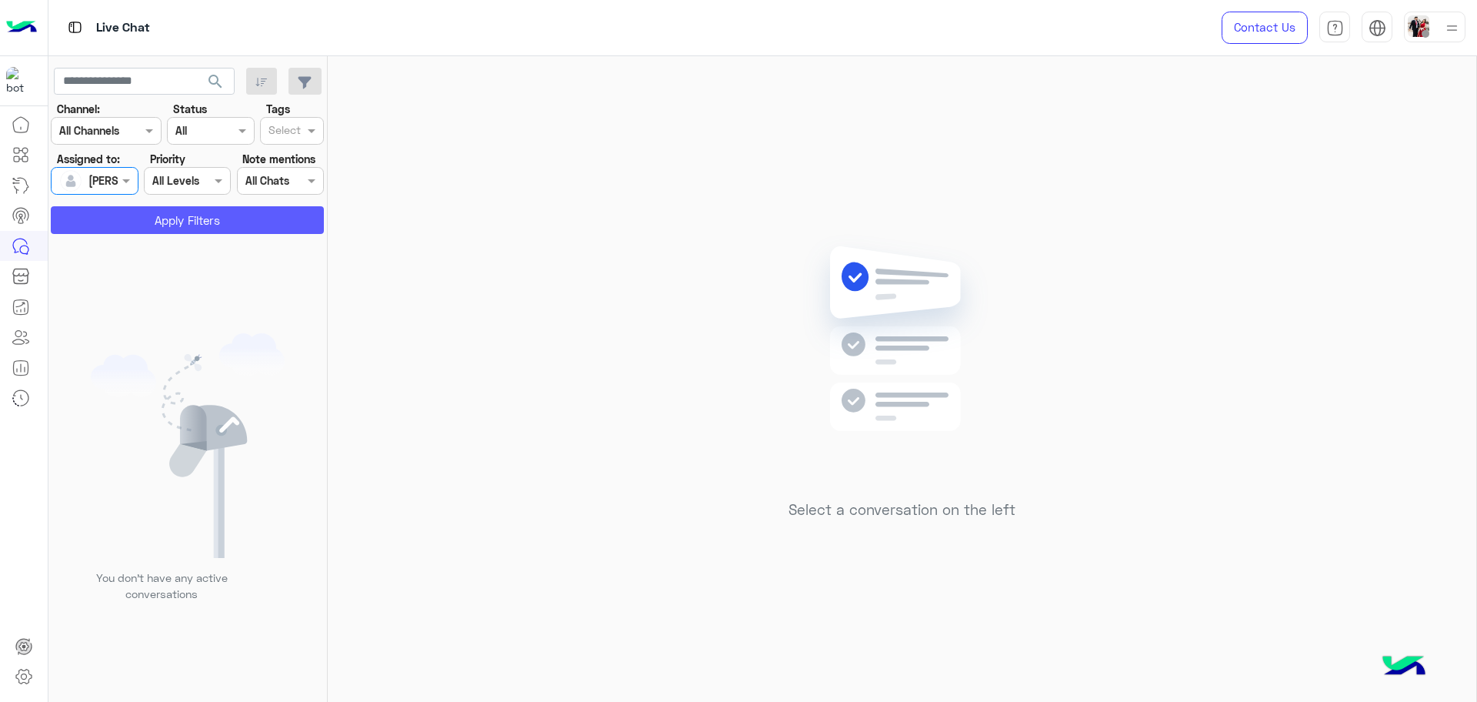
click at [143, 232] on button "Apply Filters" at bounding box center [187, 220] width 273 height 28
click at [106, 172] on div at bounding box center [94, 181] width 85 height 18
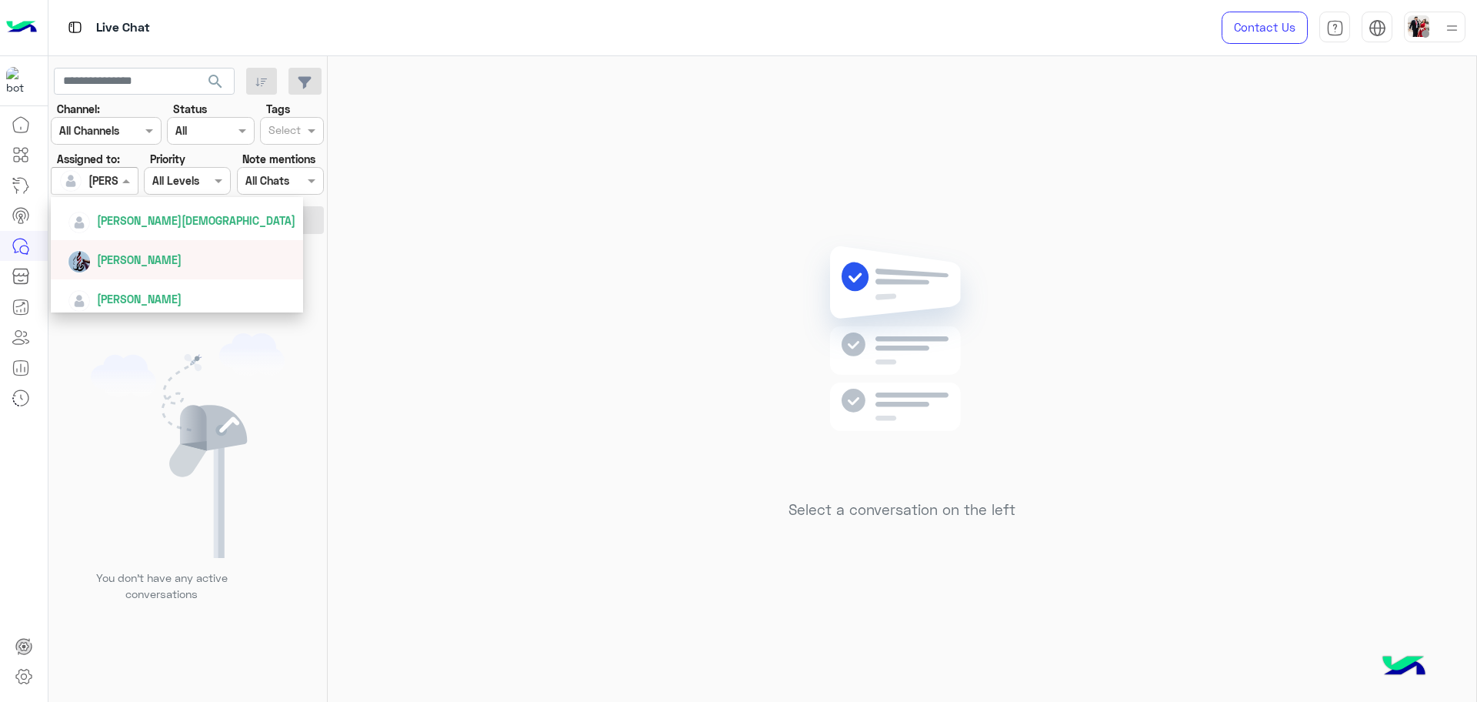
click at [148, 262] on span "[PERSON_NAME]" at bounding box center [139, 259] width 85 height 13
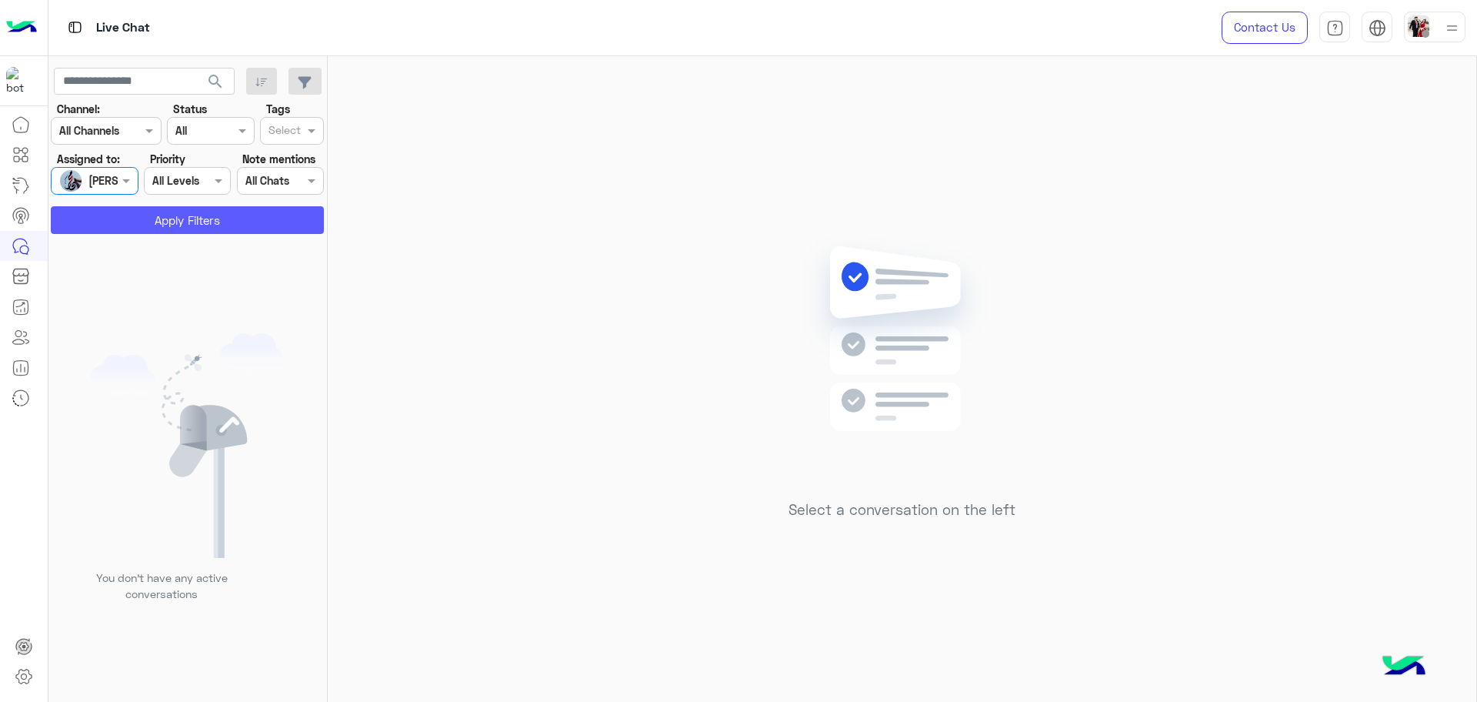
click at [187, 218] on button "Apply Filters" at bounding box center [187, 220] width 273 height 28
click at [105, 188] on div at bounding box center [94, 181] width 85 height 18
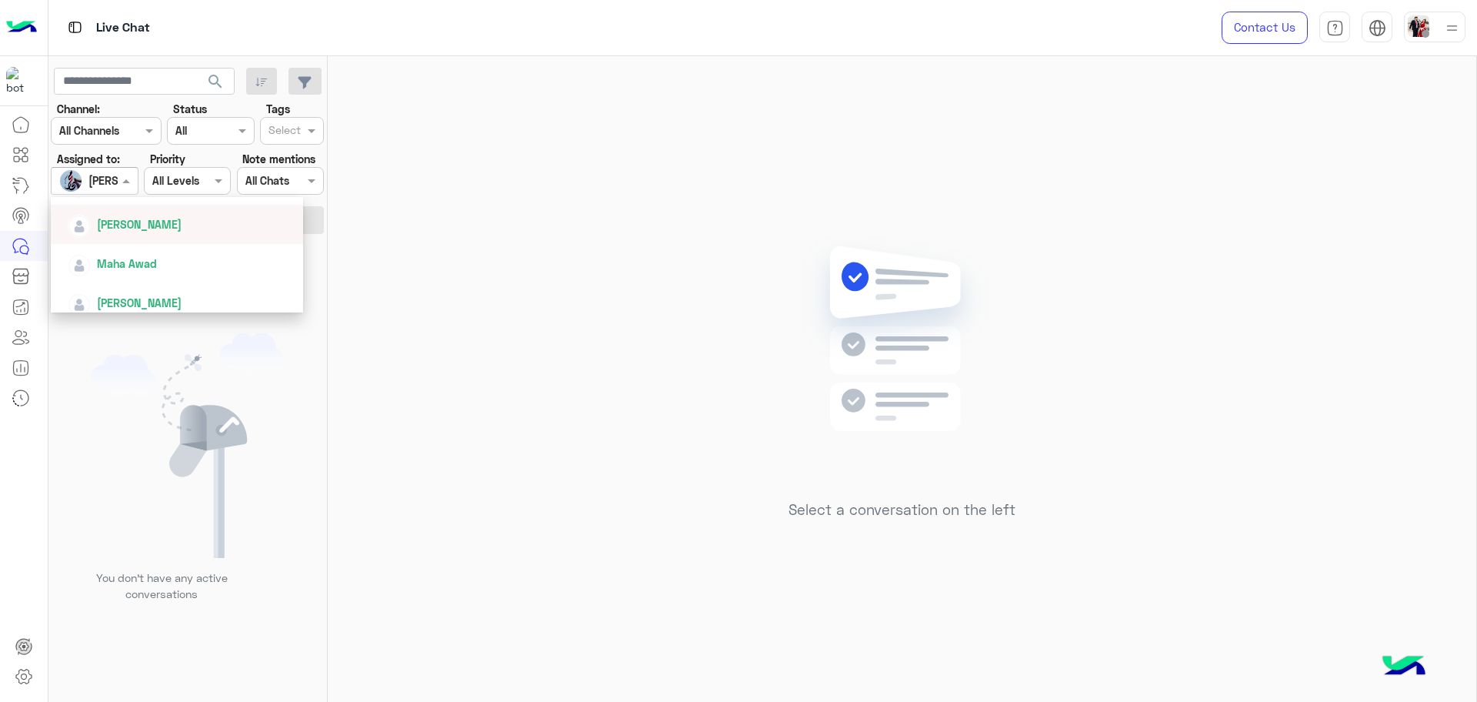
scroll to position [385, 0]
click at [166, 252] on div "[PERSON_NAME]" at bounding box center [182, 241] width 228 height 27
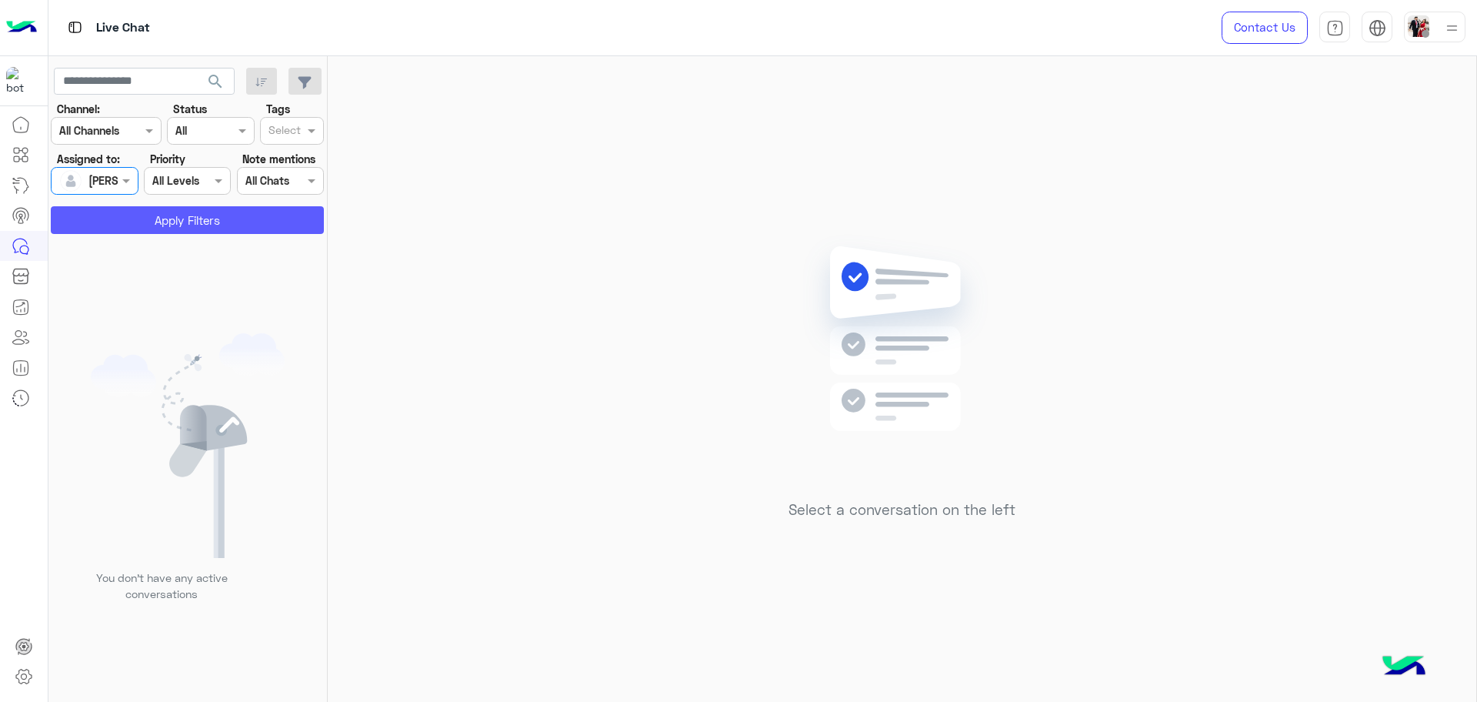
click at [172, 213] on button "Apply Filters" at bounding box center [187, 220] width 273 height 28
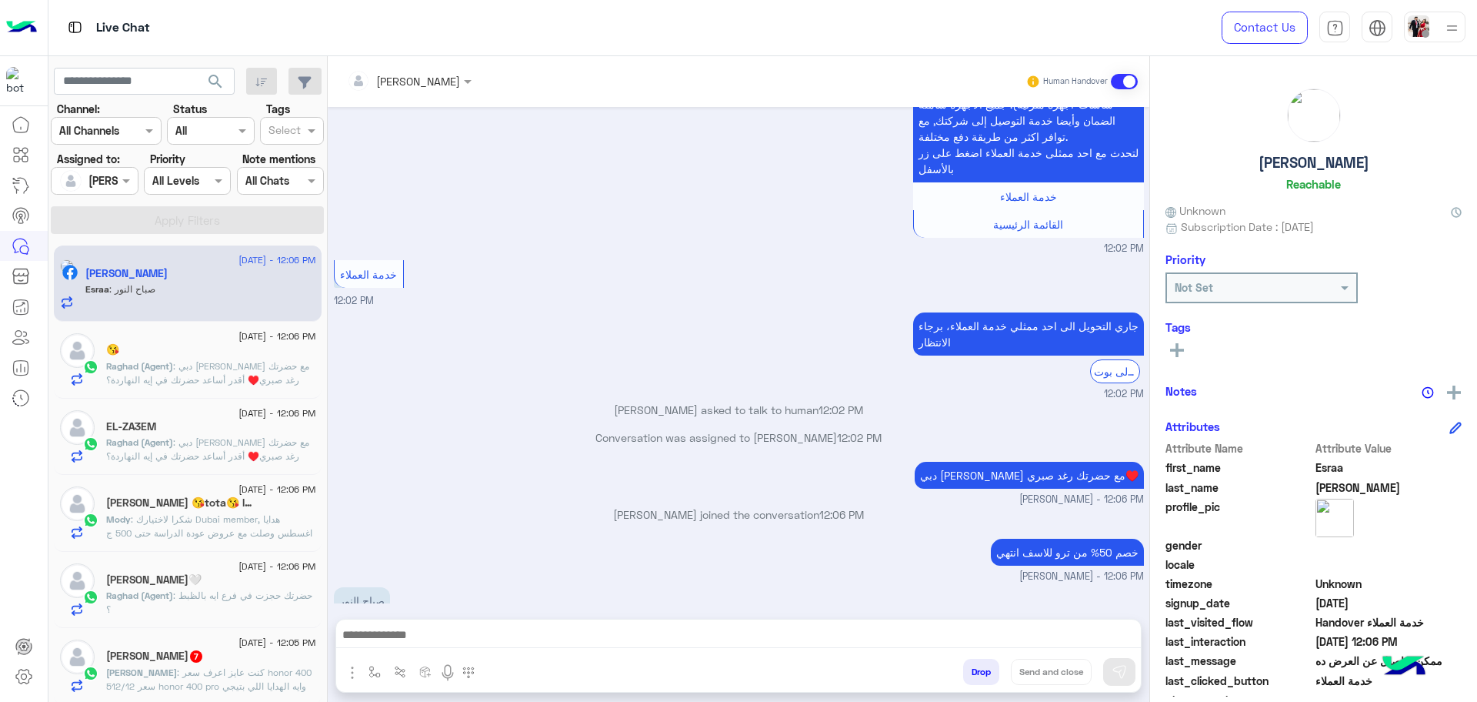
click at [264, 347] on div "😘" at bounding box center [211, 351] width 210 height 16
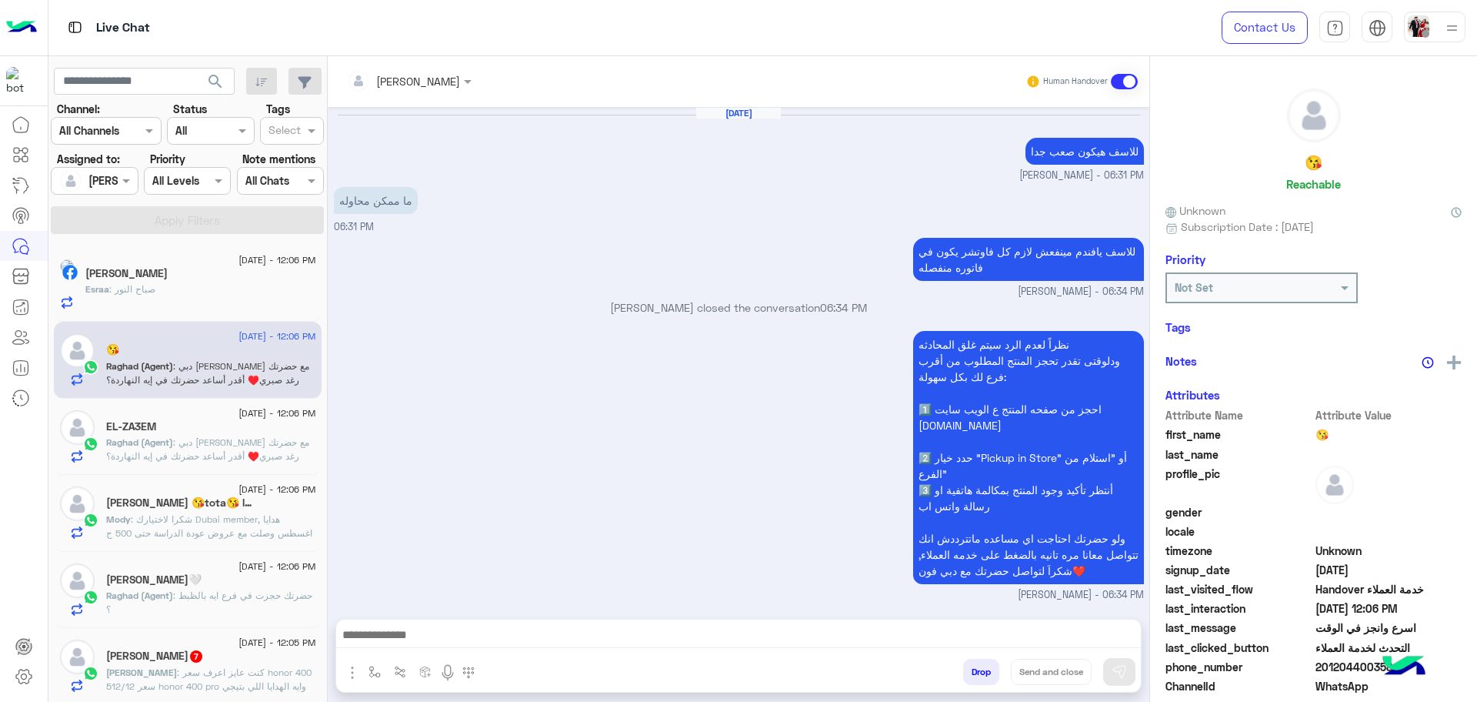
scroll to position [1197, 0]
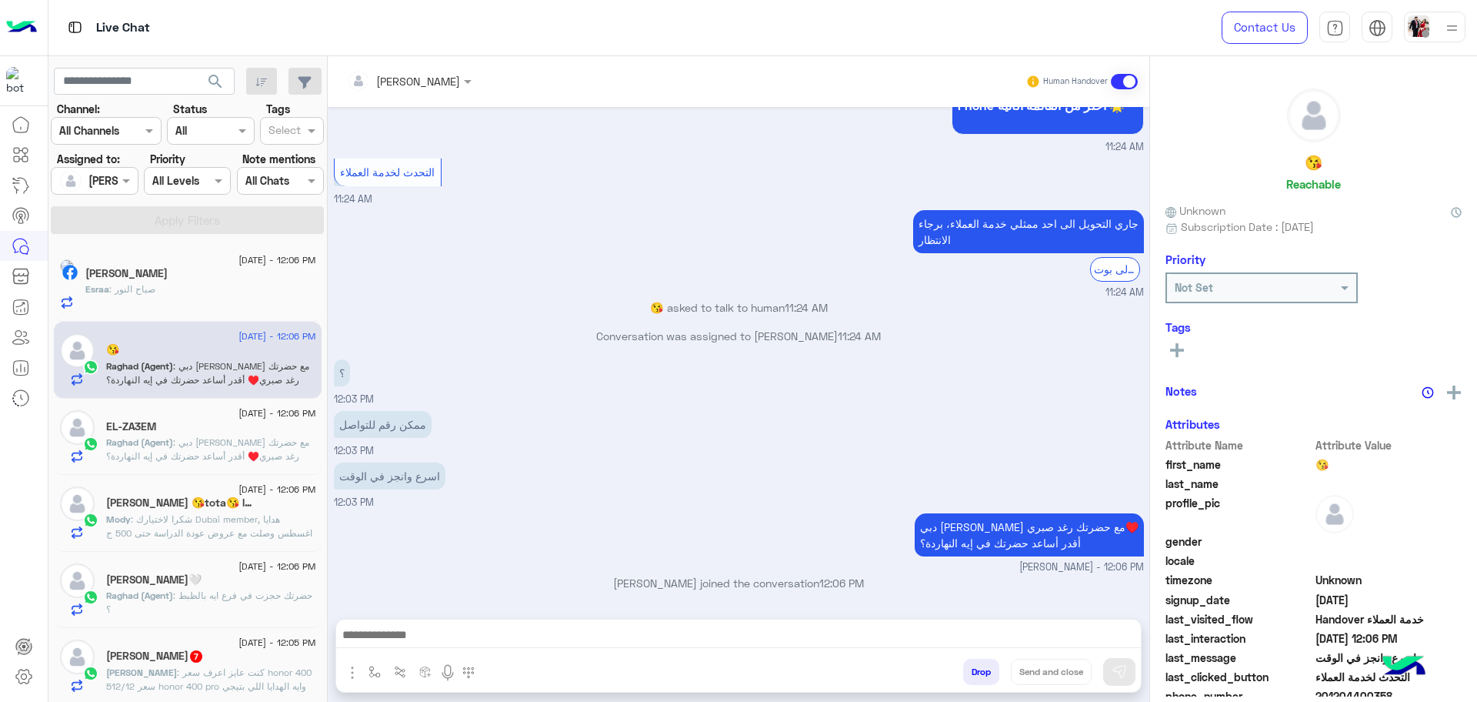
click at [245, 454] on span ": دبي [PERSON_NAME] مع حضرتك رغد صبري♥️ أقدر أساعد حضرتك في إيه النهاردة؟" at bounding box center [207, 448] width 203 height 25
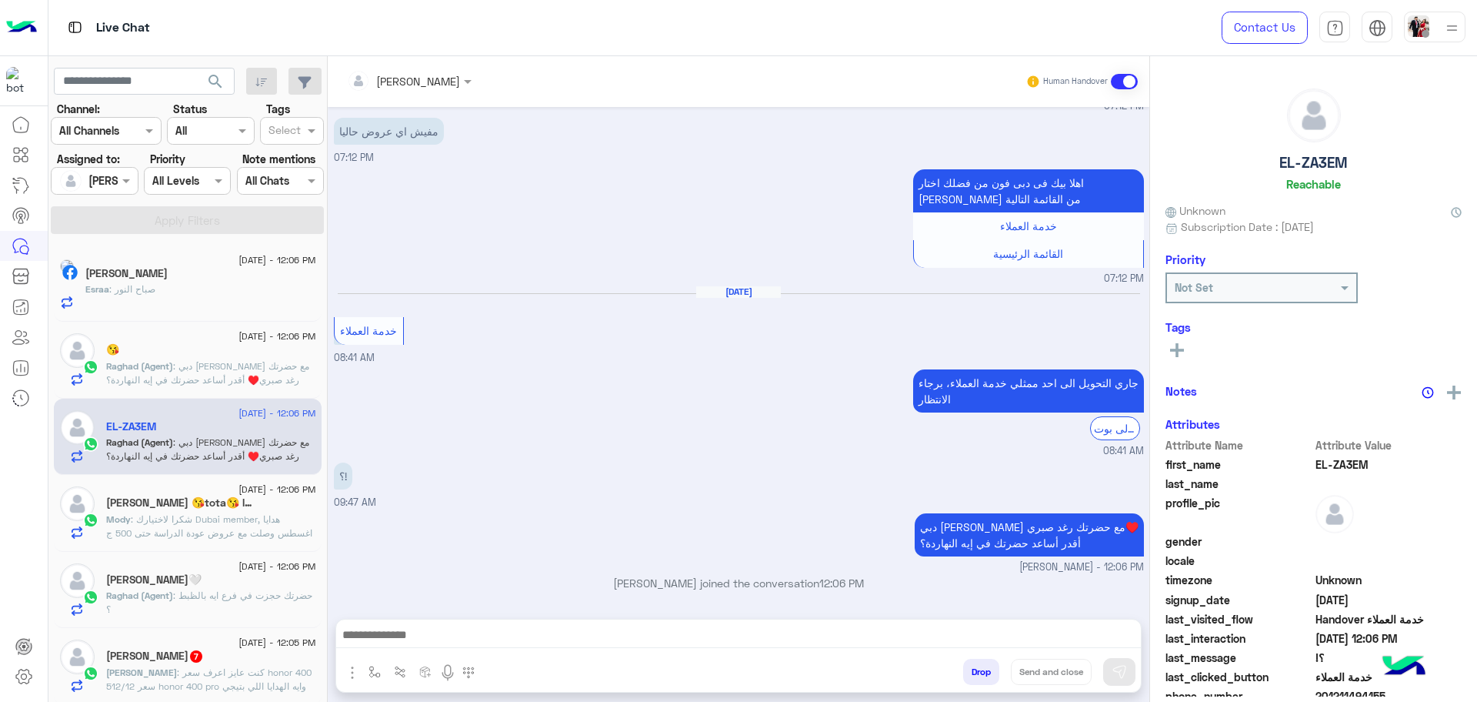
click at [202, 515] on span ": شكرا لاختيارك Dubai member, هدايا اغسطس وصلت مع عروض عودة الدراسة حتى 500 ج م…" at bounding box center [209, 553] width 206 height 81
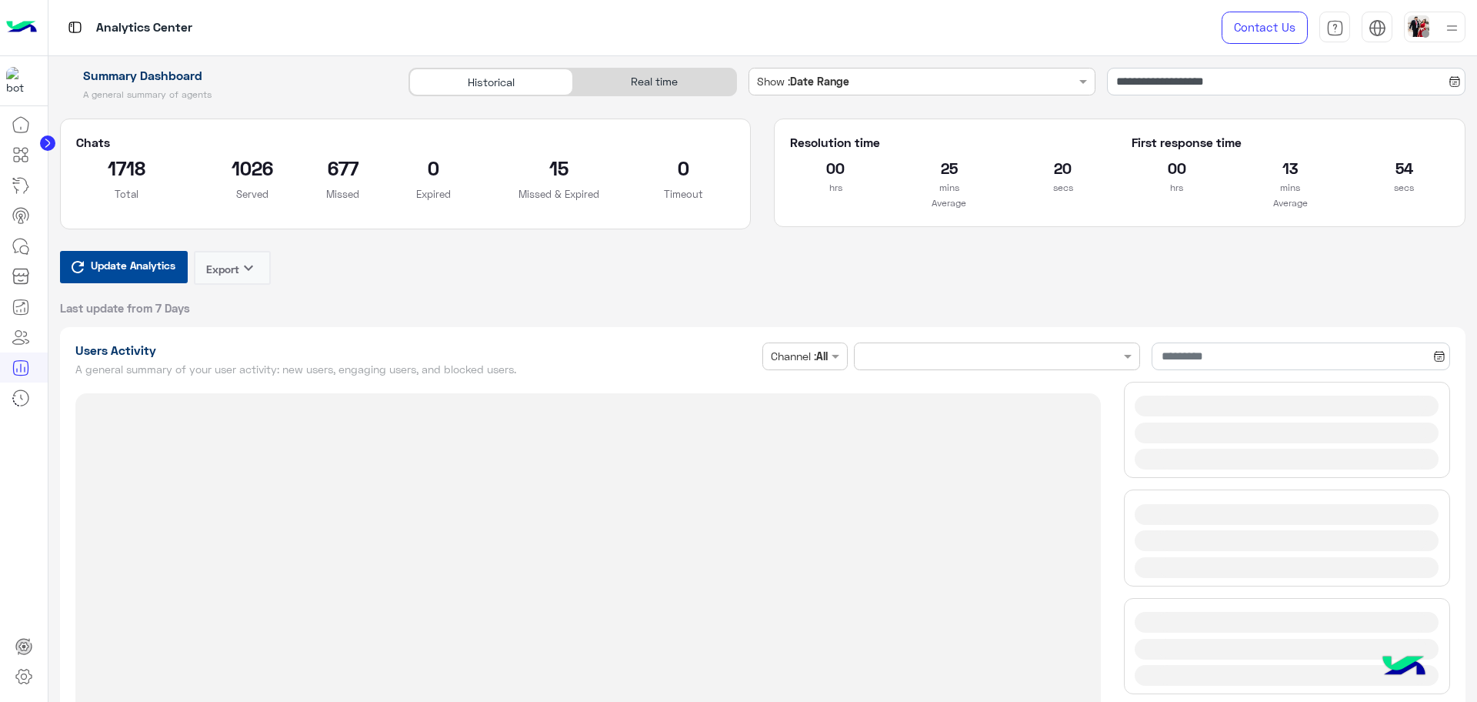
type input "**********"
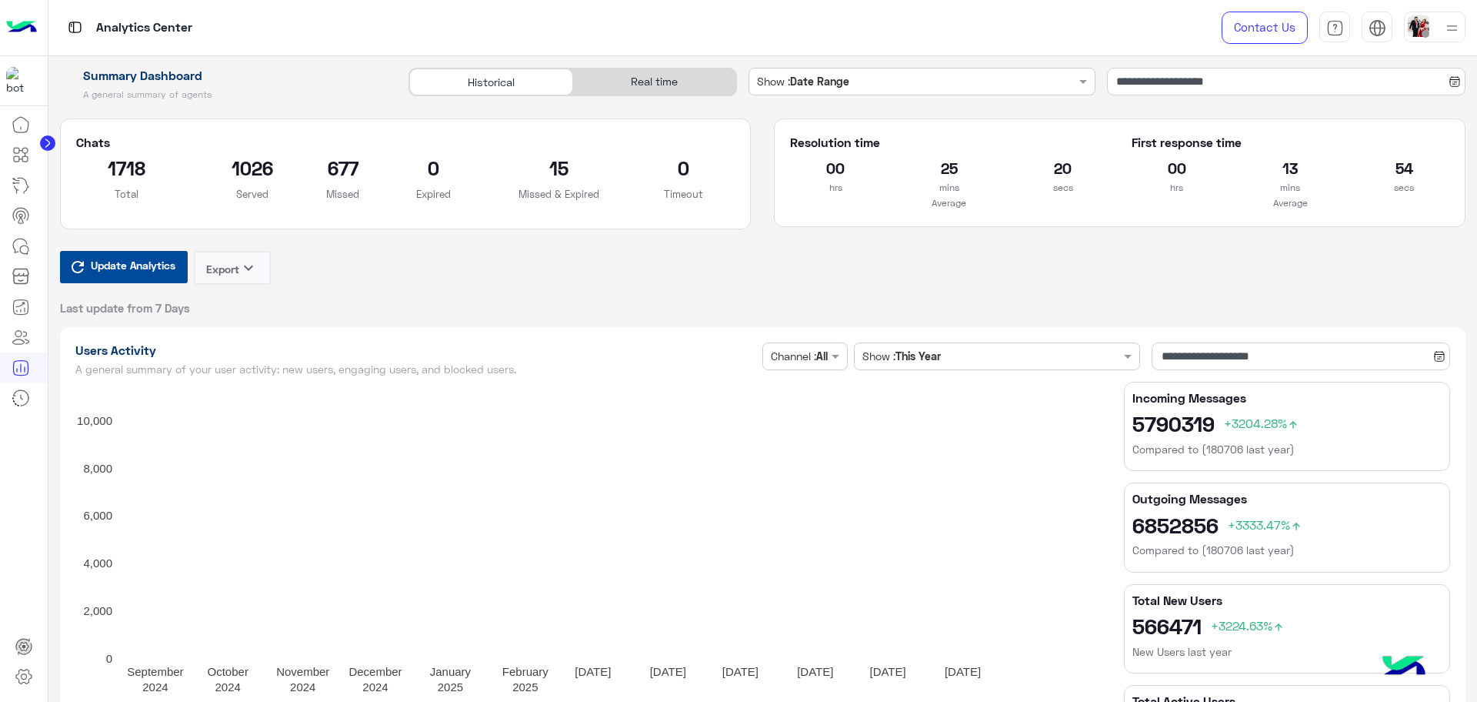
type input "**********"
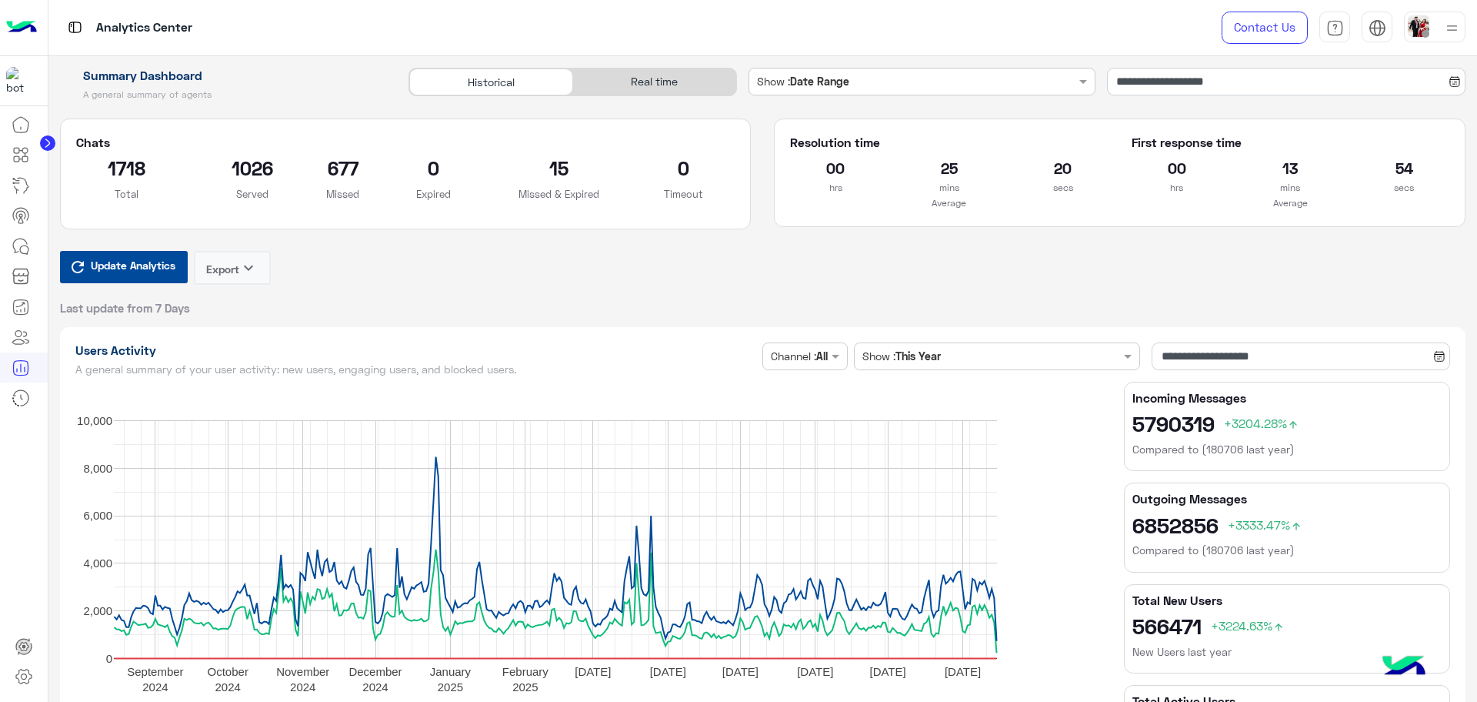
type input "**********"
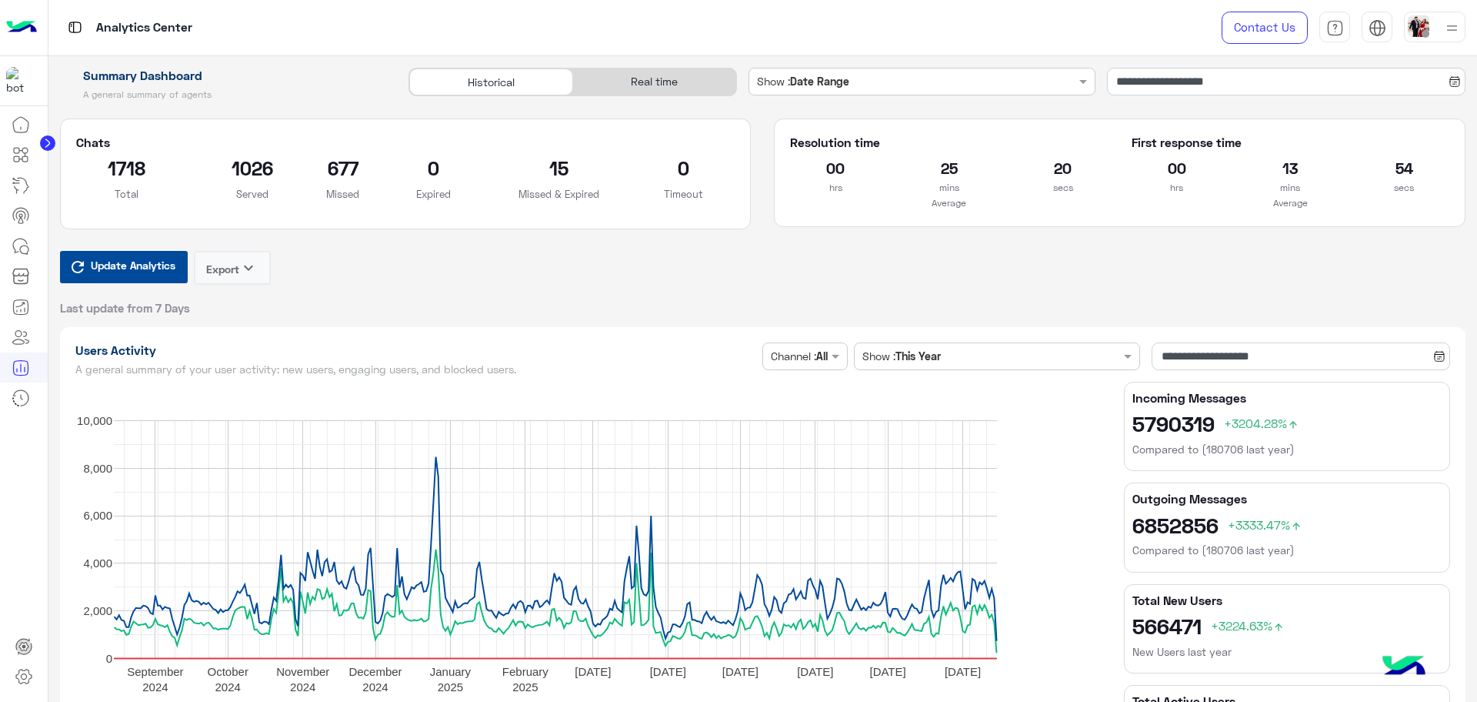
type input "**********"
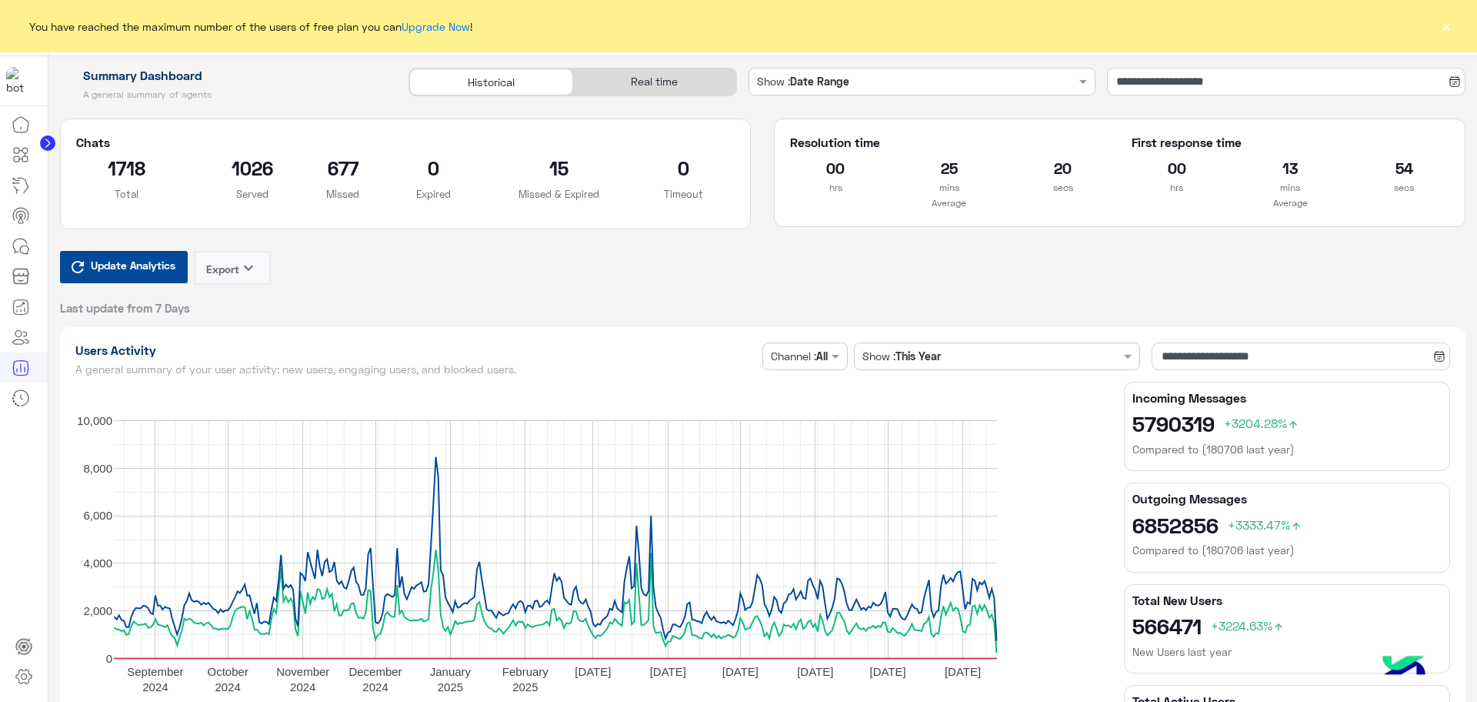
click at [651, 88] on div "Real time" at bounding box center [654, 81] width 163 height 27
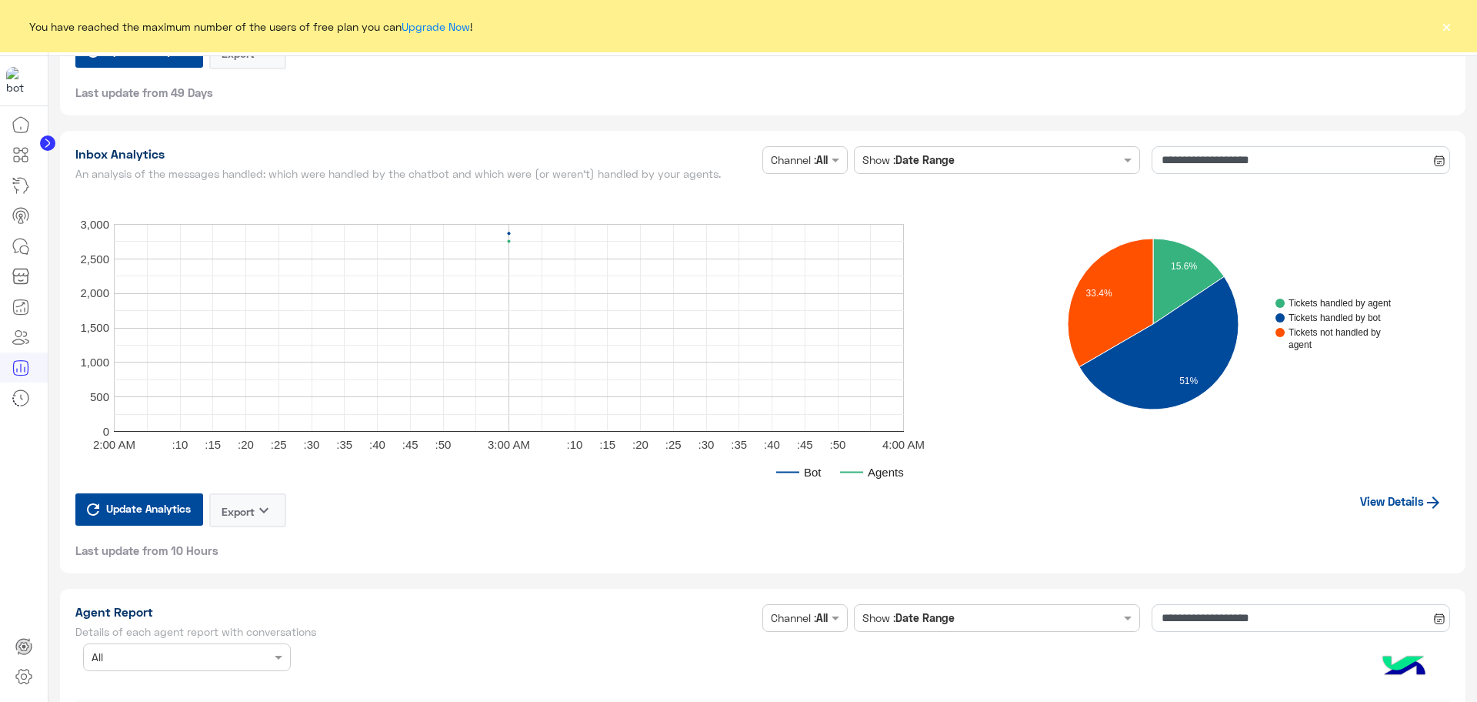
scroll to position [3847, 0]
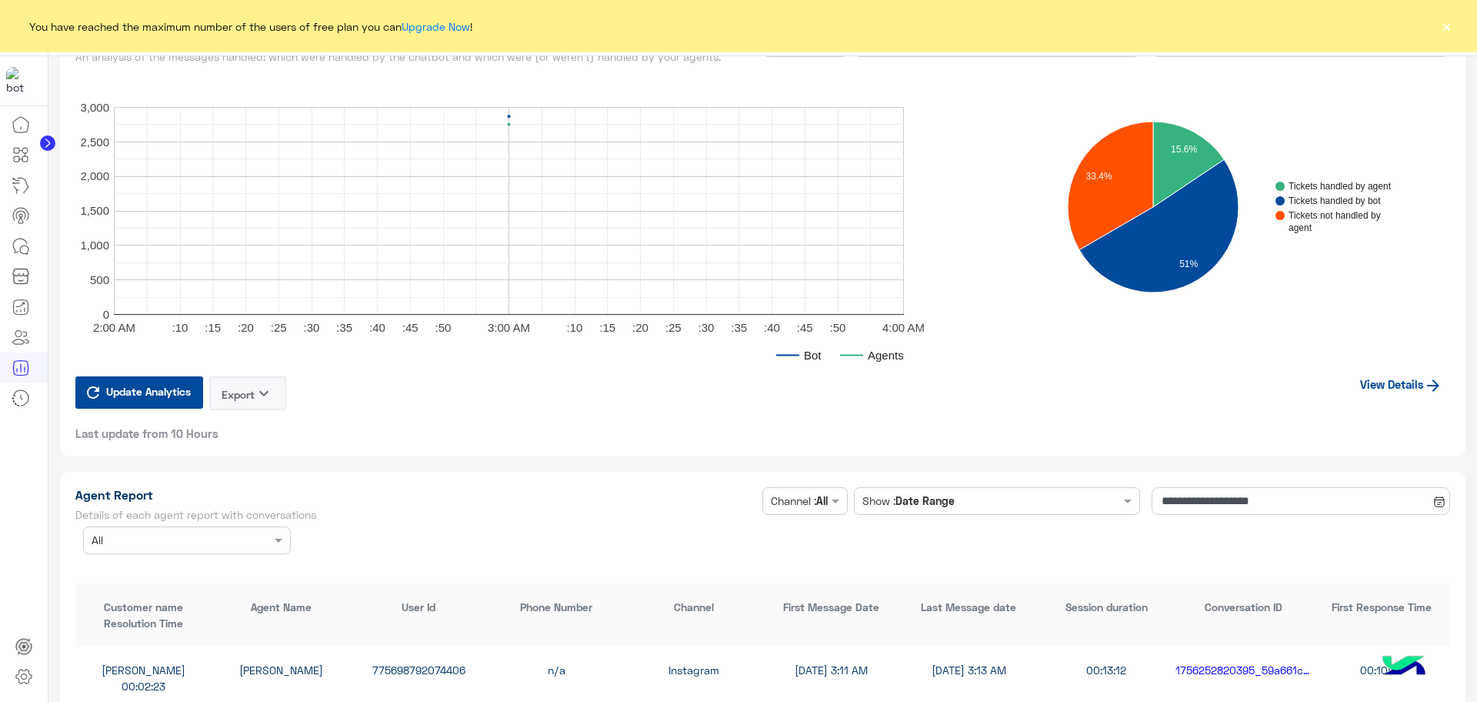
click at [1375, 378] on link "View Details" at bounding box center [1401, 383] width 98 height 29
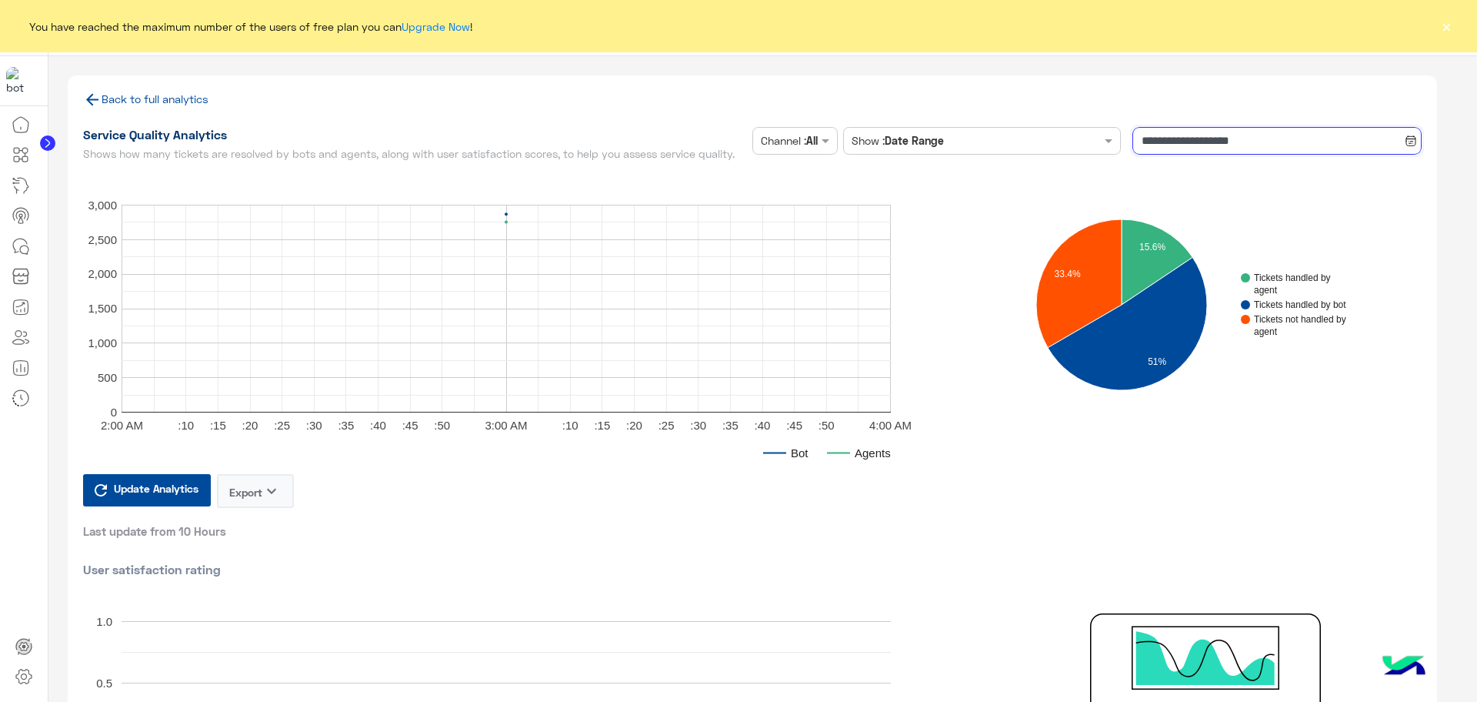
click at [1252, 135] on input "**********" at bounding box center [1276, 141] width 289 height 28
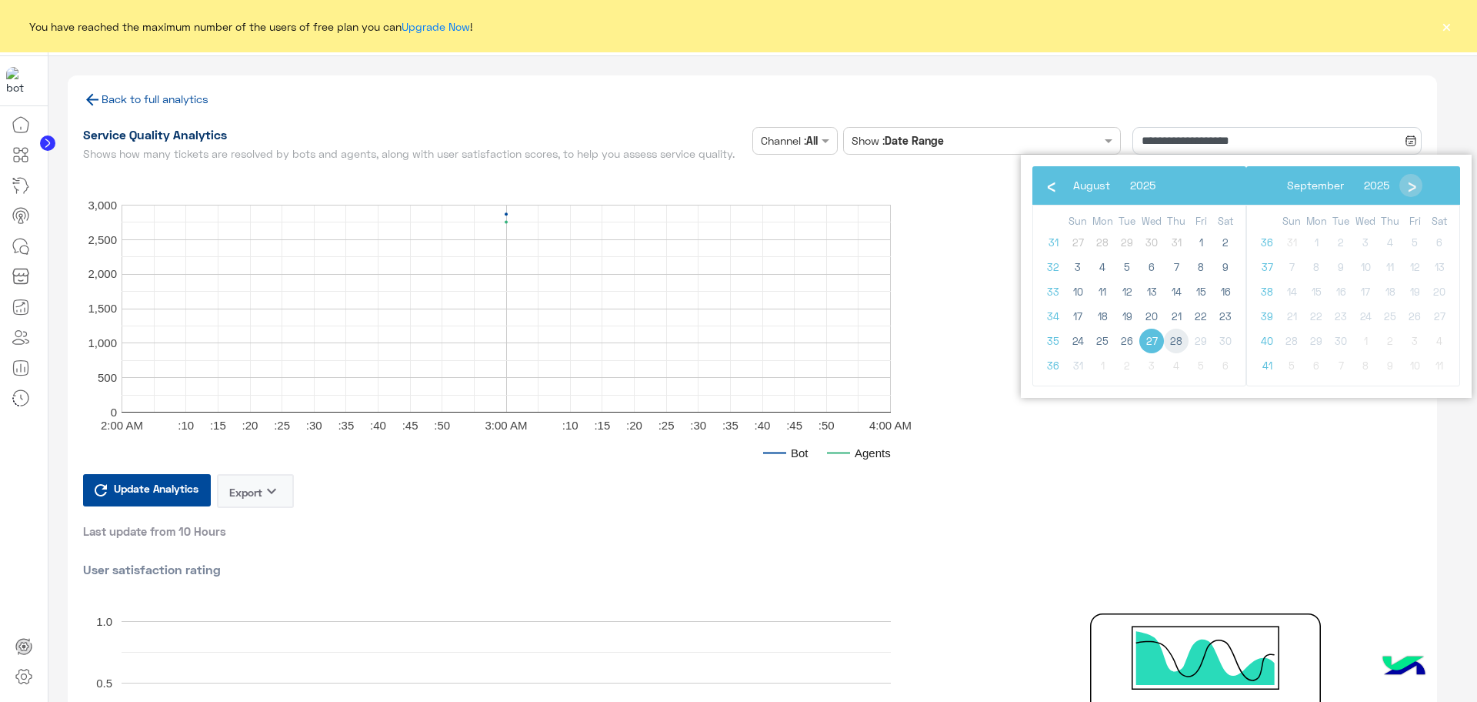
click at [1183, 338] on span "28" at bounding box center [1176, 340] width 25 height 25
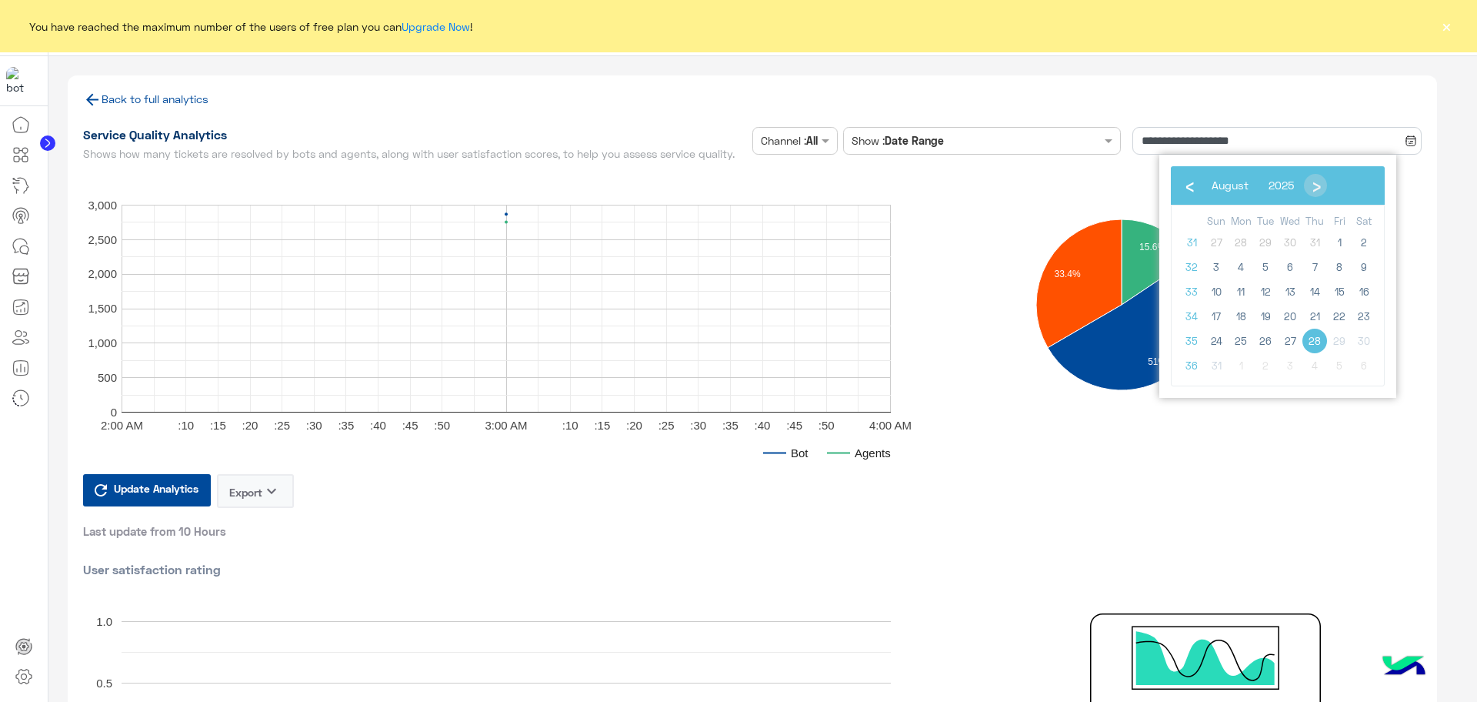
click at [1315, 345] on span "28" at bounding box center [1314, 340] width 25 height 25
type input "**********"
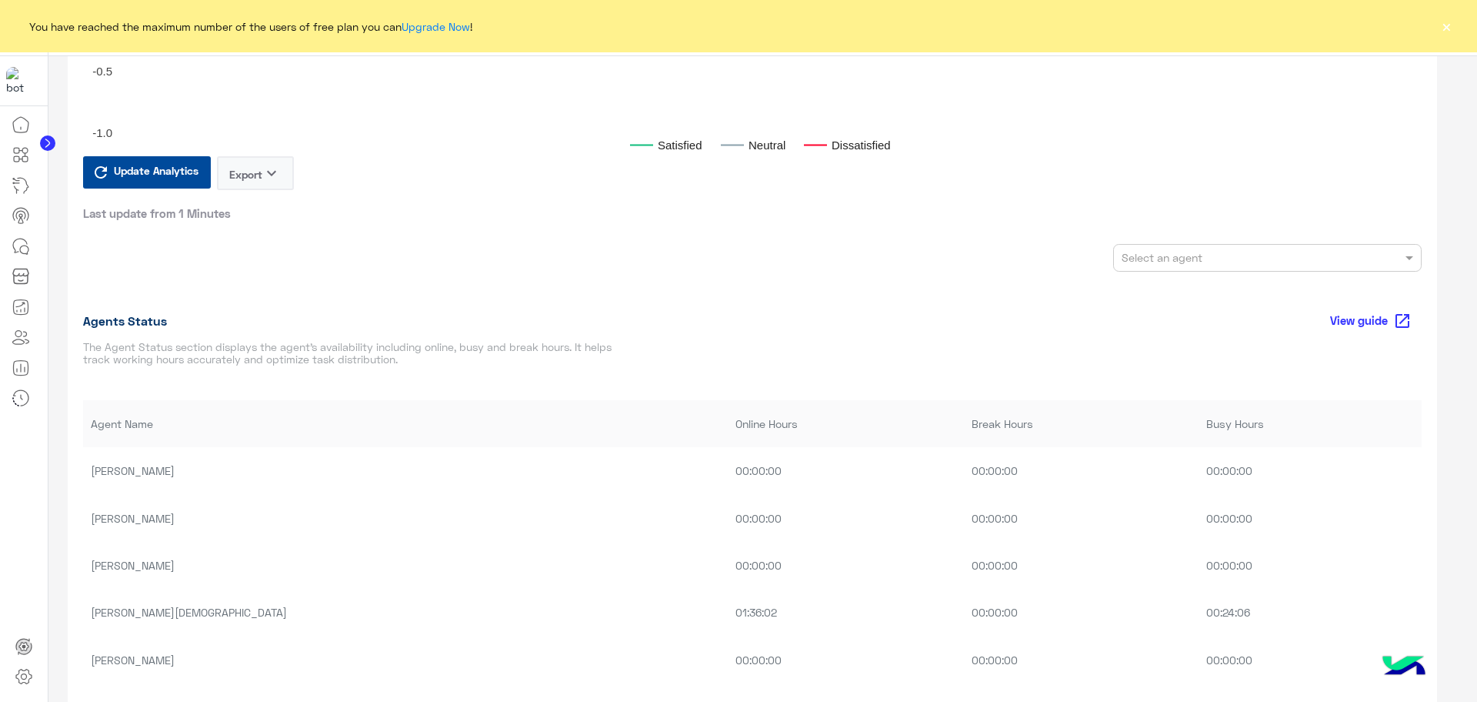
scroll to position [962, 0]
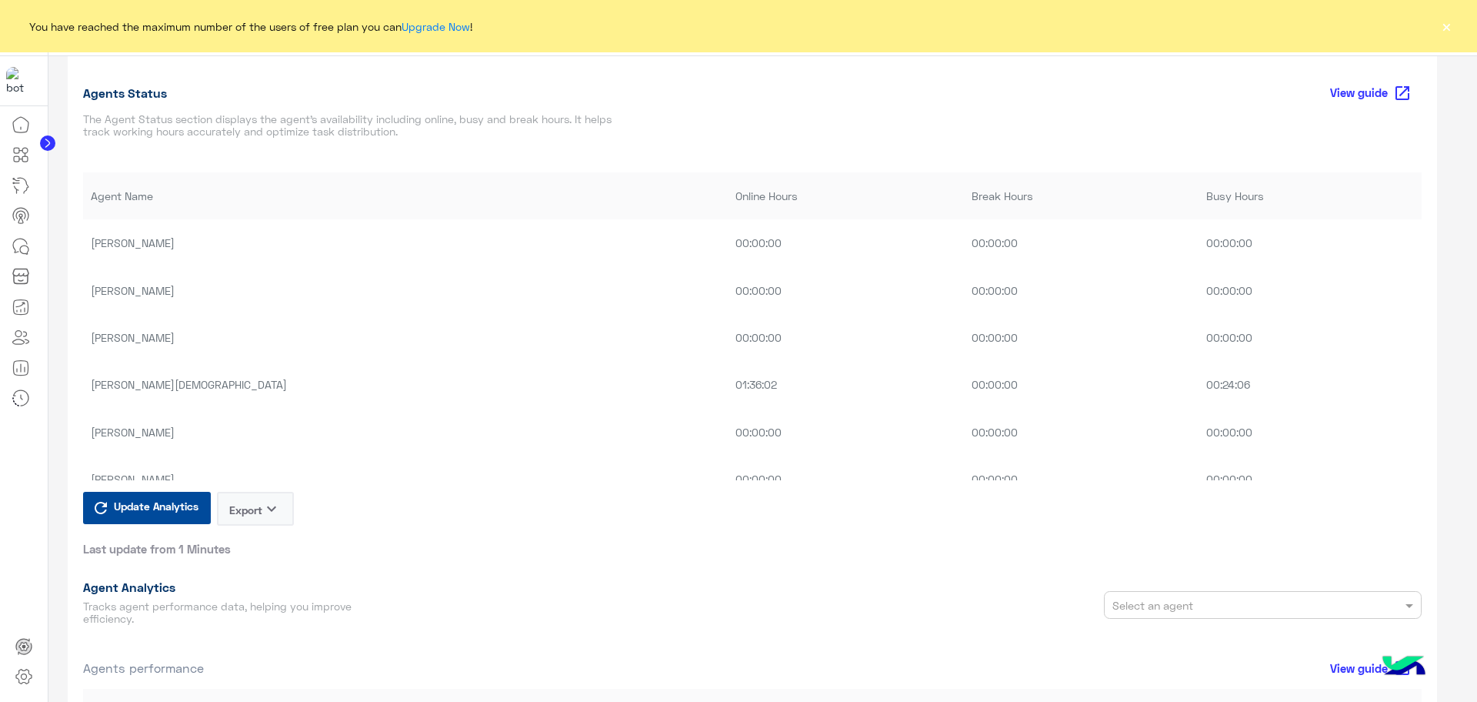
click at [1446, 28] on button "×" at bounding box center [1446, 25] width 15 height 15
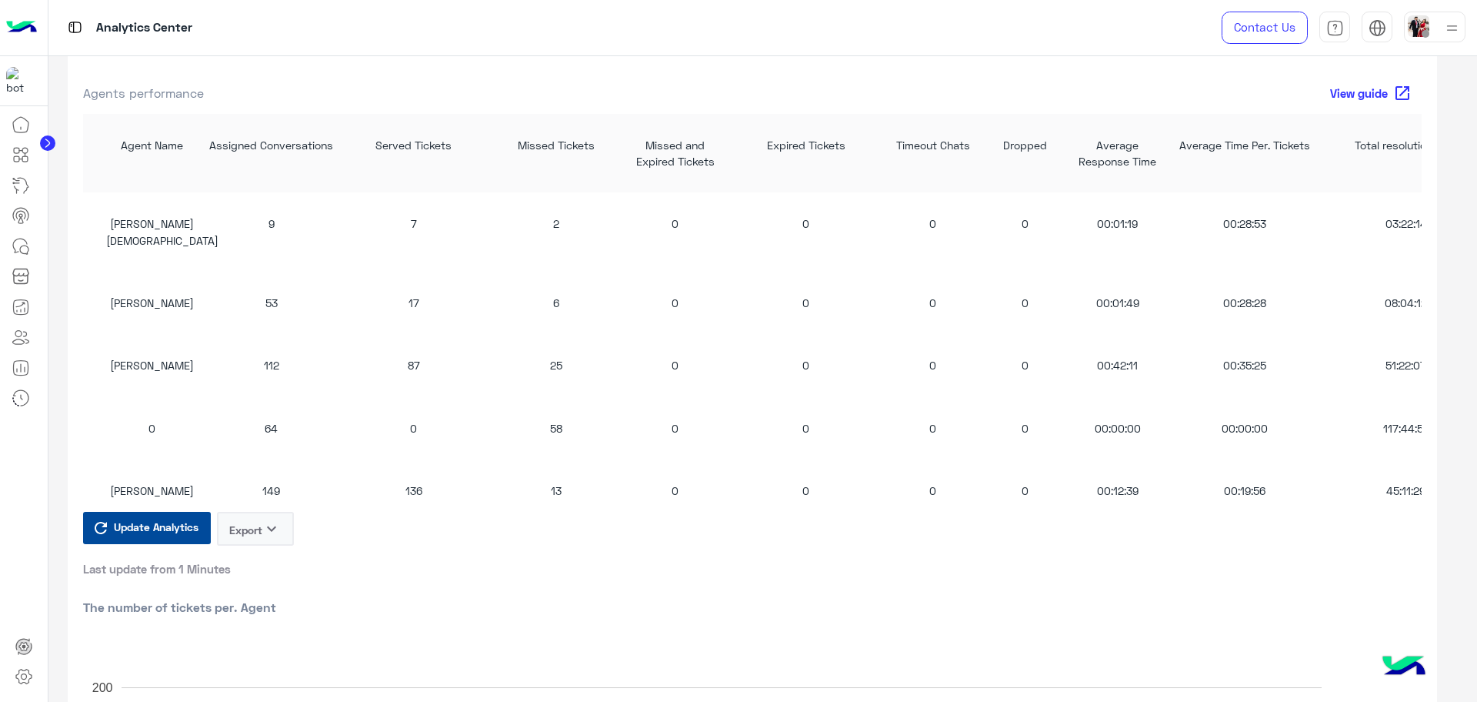
scroll to position [1539, 0]
click at [232, 538] on button "Export keyboard_arrow_down" at bounding box center [255, 526] width 77 height 34
click at [260, 571] on button "CSV" at bounding box center [256, 570] width 77 height 28
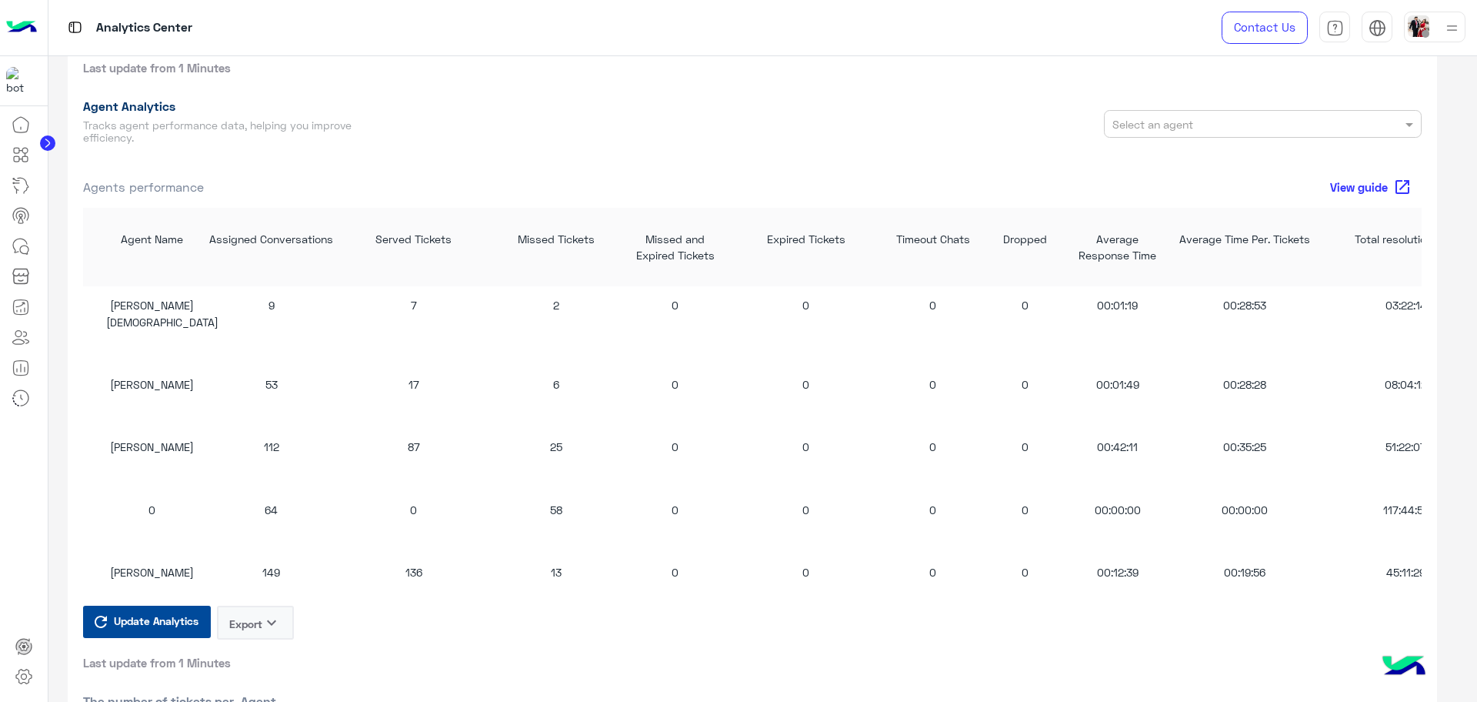
scroll to position [0, 0]
